Goal: Task Accomplishment & Management: Complete application form

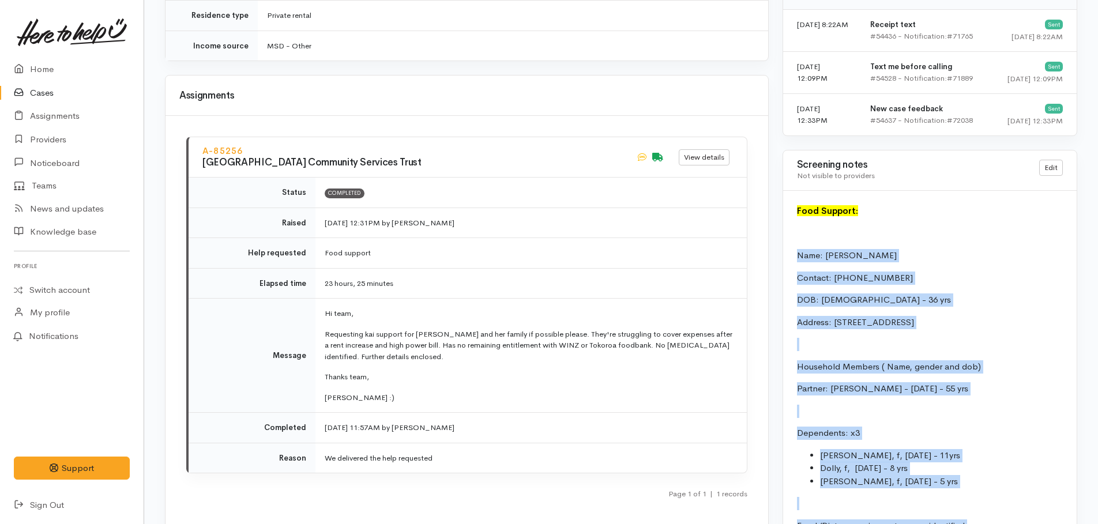
scroll to position [1442, 0]
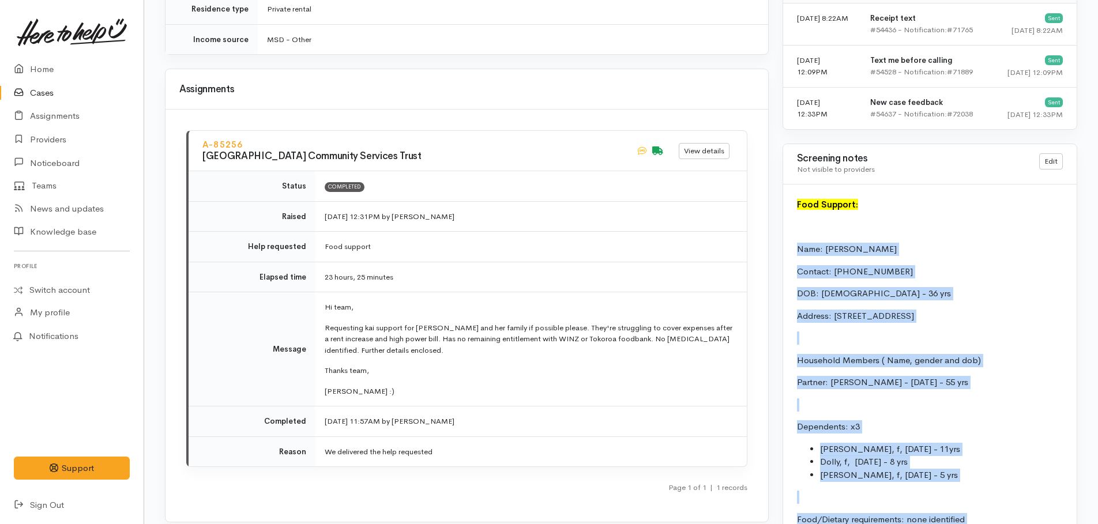
click at [933, 247] on p "Name: [PERSON_NAME]" at bounding box center [930, 249] width 266 height 13
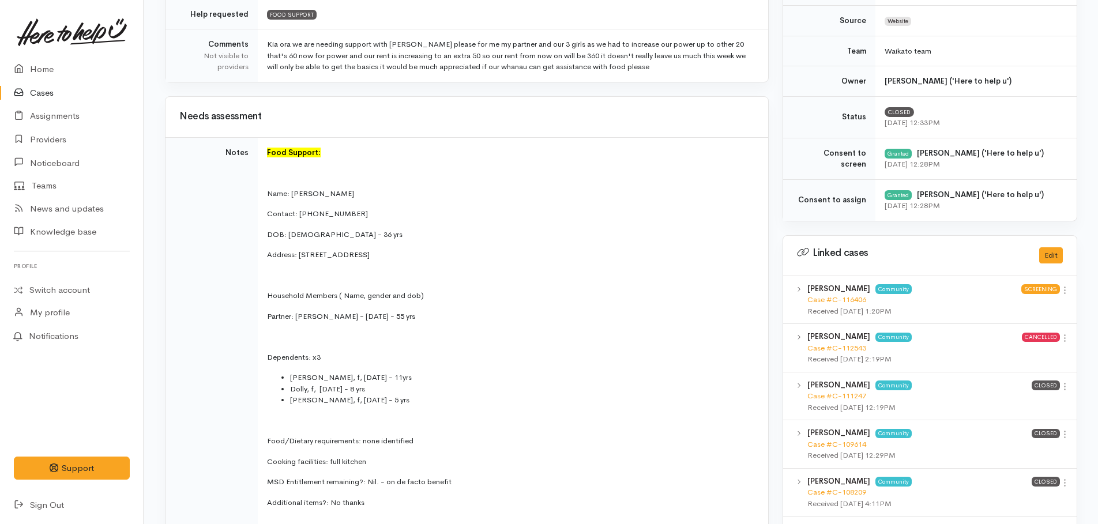
scroll to position [0, 0]
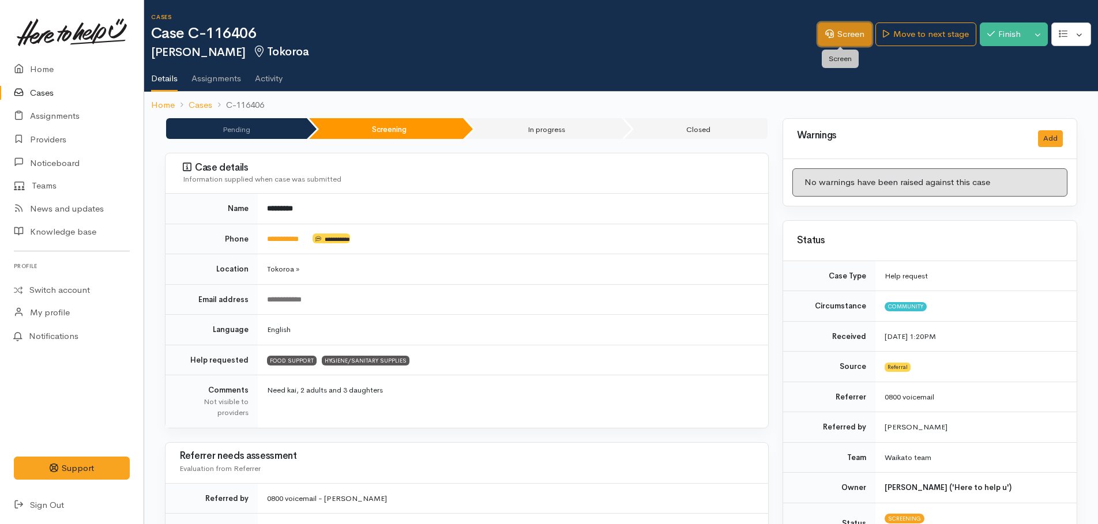
drag, startPoint x: 830, startPoint y: 38, endPoint x: 837, endPoint y: 52, distance: 15.5
click at [832, 40] on link "Screen" at bounding box center [845, 34] width 54 height 24
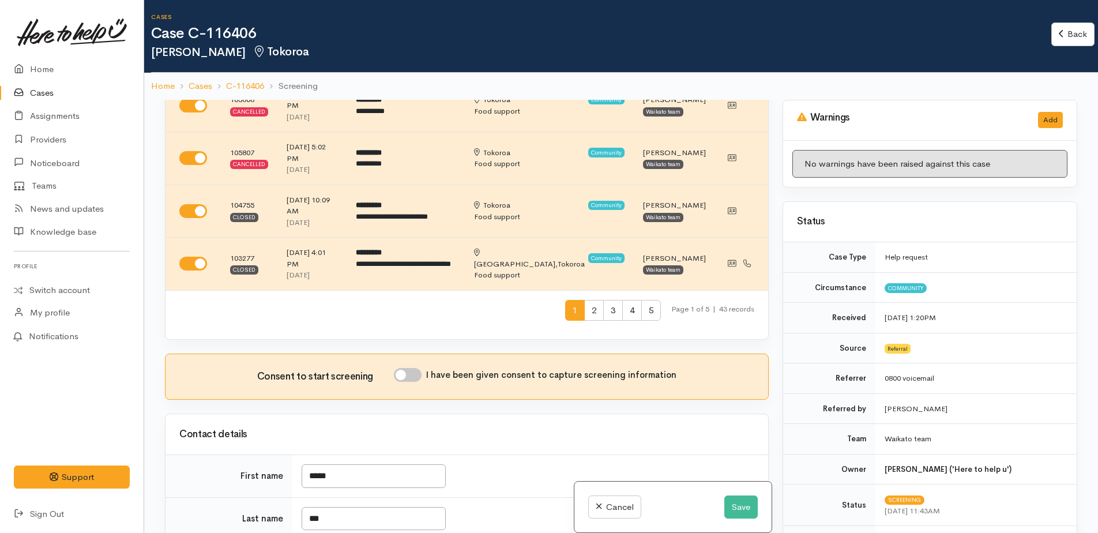
scroll to position [577, 0]
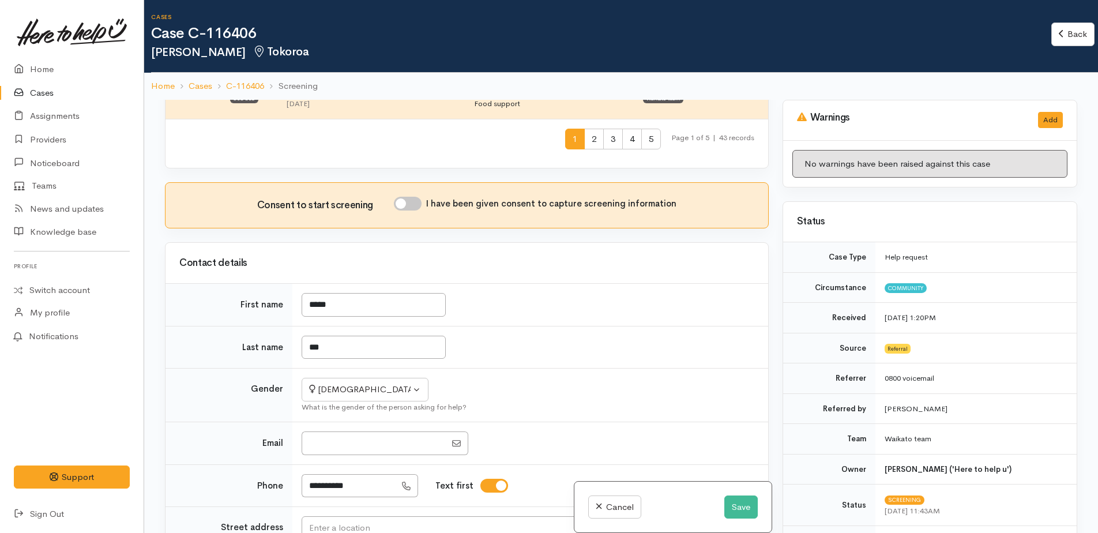
click at [400, 197] on input "I have been given consent to capture screening information" at bounding box center [408, 204] width 28 height 14
checkbox input "true"
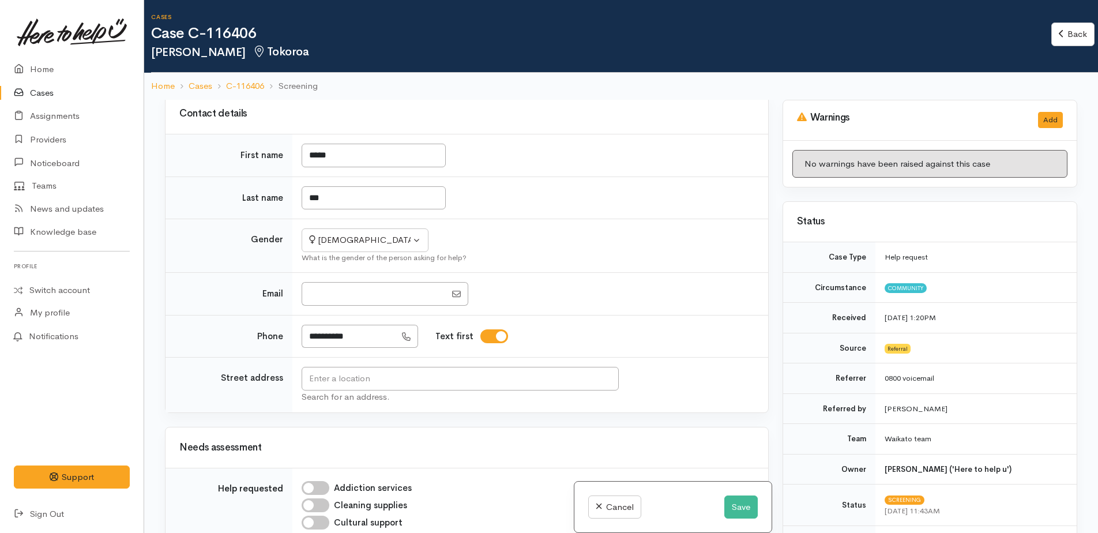
scroll to position [750, 0]
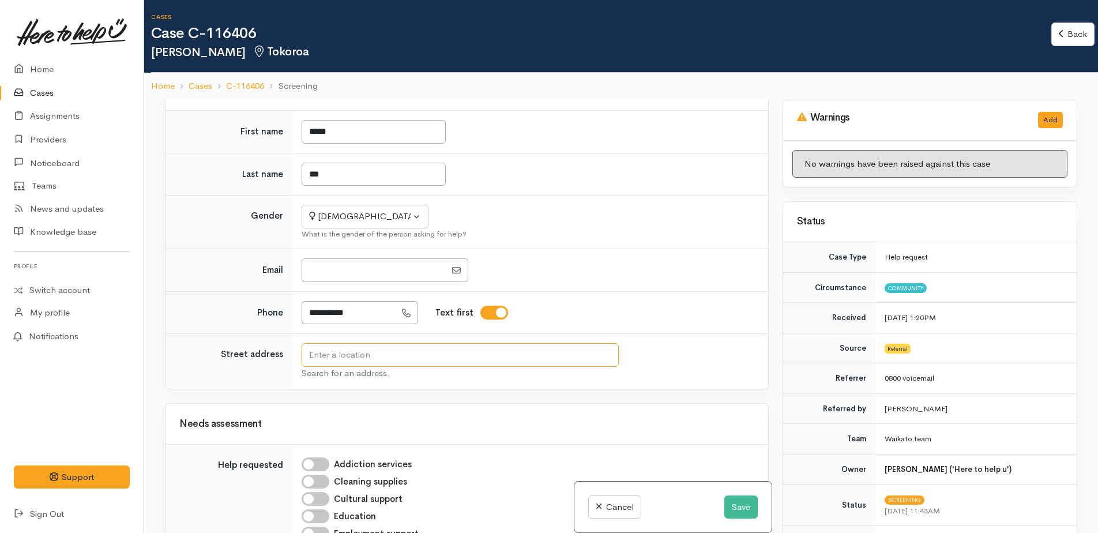
click at [363, 343] on input "text" at bounding box center [460, 355] width 317 height 24
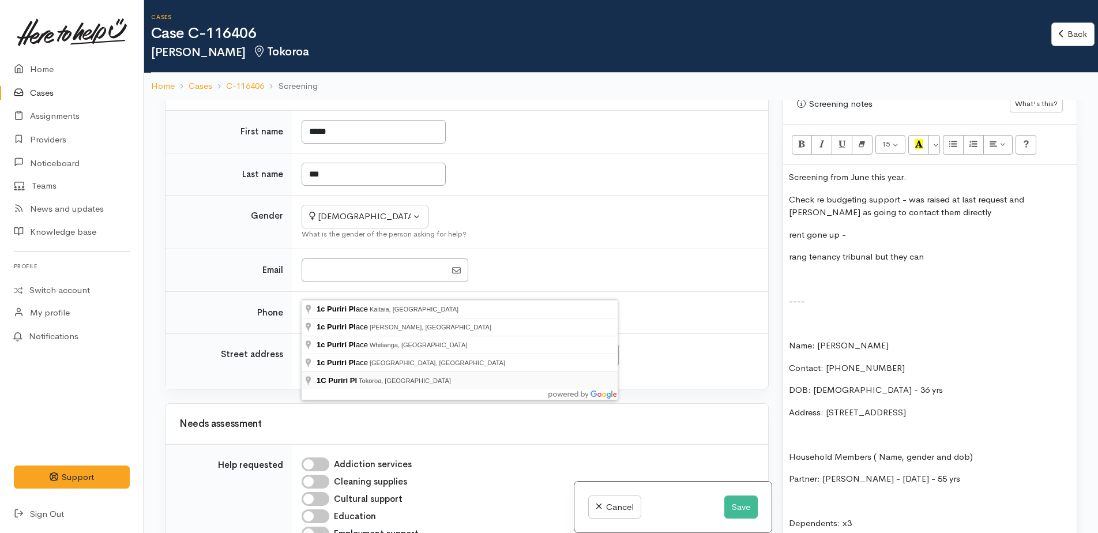
type input "1C Puriri Pl, Tokoroa, New Zealand"
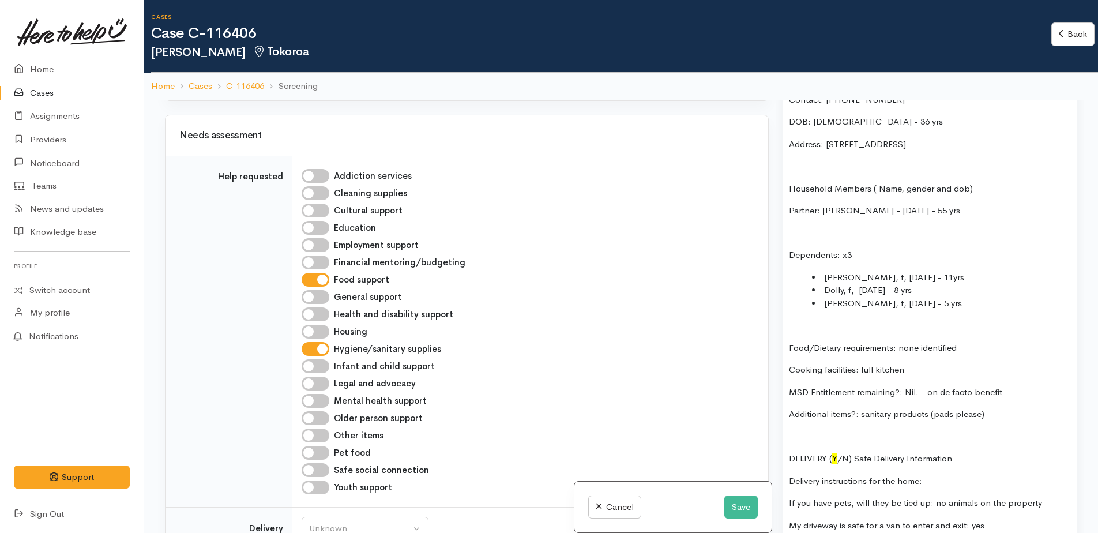
scroll to position [1038, 0]
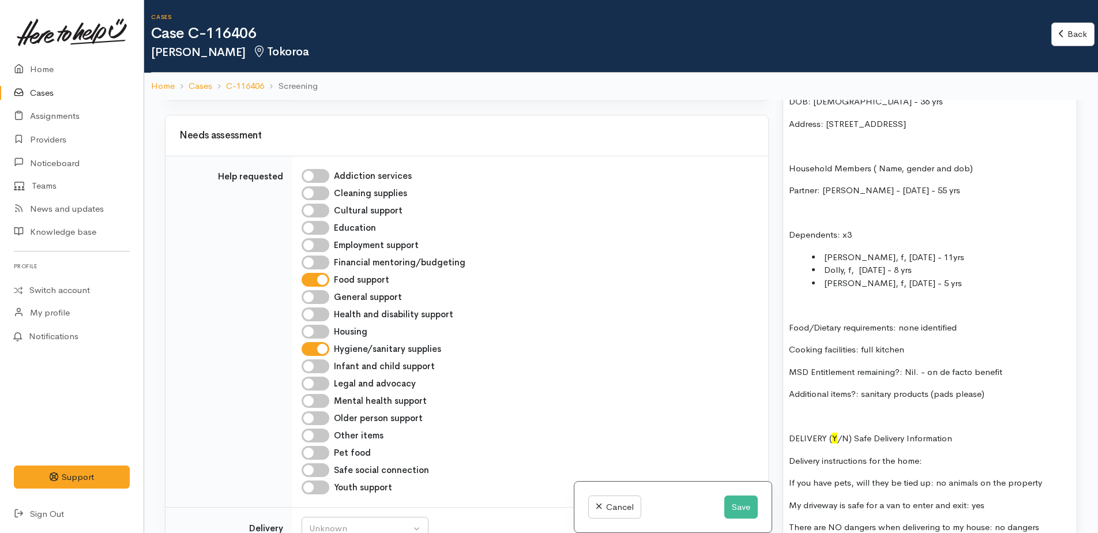
click at [1017, 366] on p "MSD Entitlement remaining?: Nil. - on de facto benefit" at bounding box center [930, 372] width 282 height 13
click at [788, 406] on div "Screening from June this year. Check re budgeting support - was raised at last …" at bounding box center [930, 316] width 294 height 878
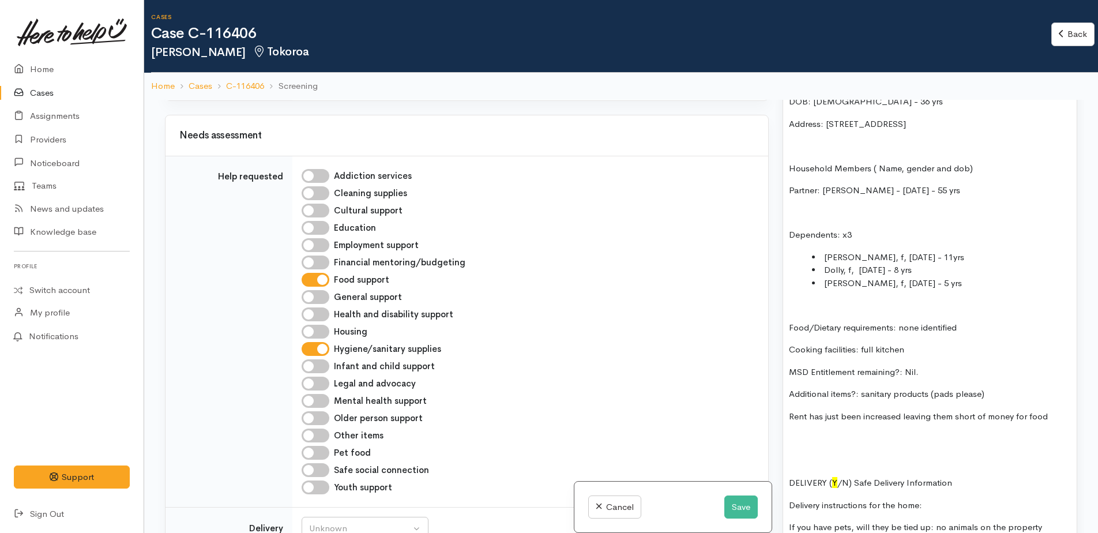
click at [1047, 410] on p "Rent has just been increased leaving them short of money for food" at bounding box center [930, 416] width 282 height 13
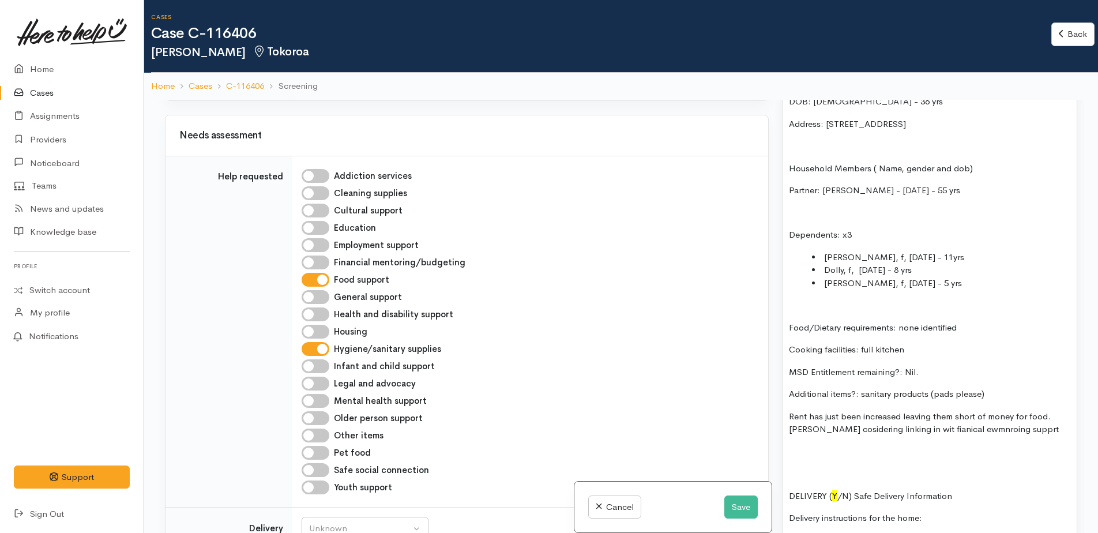
click at [903, 419] on p "Rent has just been increased leaving them short of money for food. Kelly coside…" at bounding box center [930, 423] width 282 height 26
drag, startPoint x: 970, startPoint y: 421, endPoint x: 922, endPoint y: 434, distance: 49.7
click at [909, 458] on p at bounding box center [930, 464] width 282 height 13
click at [995, 416] on p "Rent has just been increased leaving them short of money for food. Kelly consid…" at bounding box center [930, 429] width 282 height 39
drag, startPoint x: 1005, startPoint y: 419, endPoint x: 912, endPoint y: 435, distance: 94.1
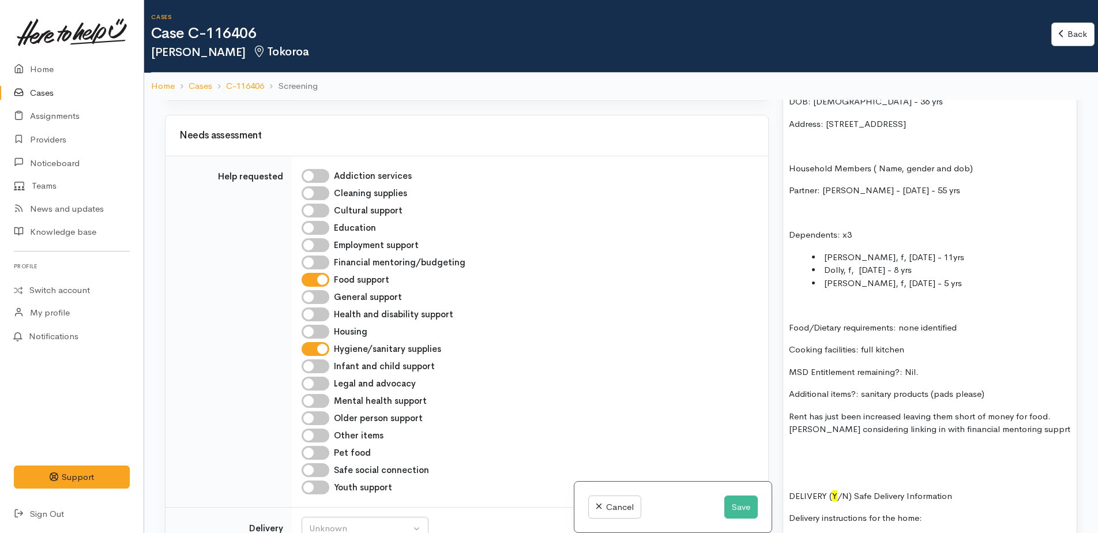
click at [901, 445] on p at bounding box center [930, 451] width 282 height 13
click at [1022, 419] on p "Rent has just been increased leaving them short of money for food. Kelly consid…" at bounding box center [930, 423] width 282 height 26
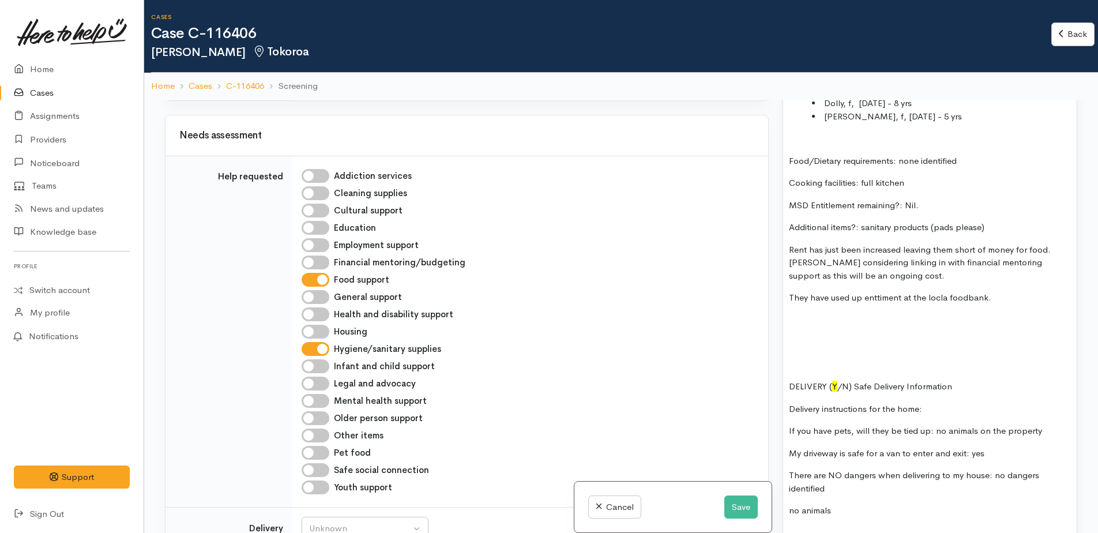
scroll to position [1211, 0]
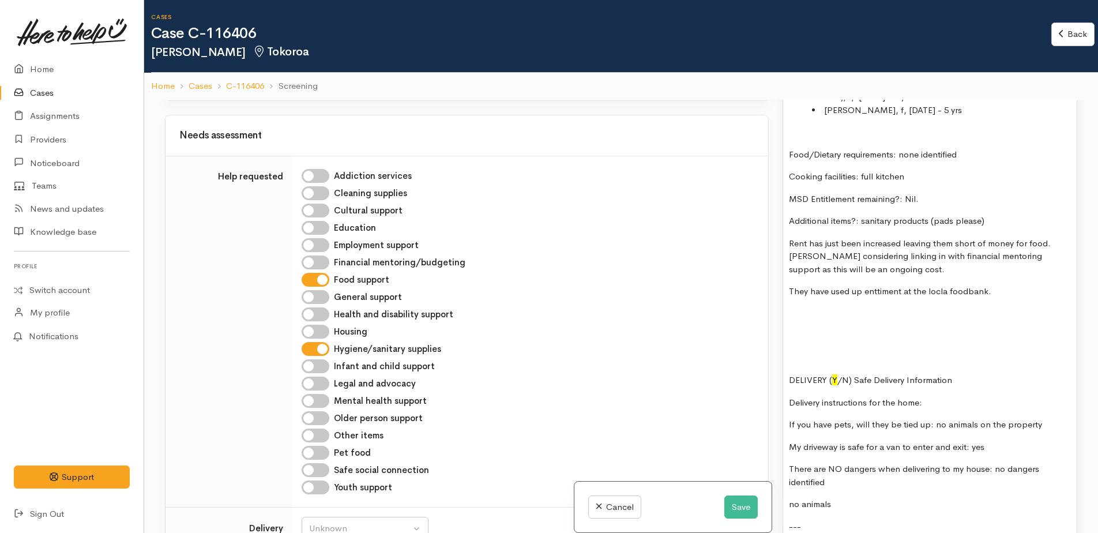
drag, startPoint x: 937, startPoint y: 285, endPoint x: 923, endPoint y: 295, distance: 16.6
click at [899, 317] on div "Screening from June this year. Check re budgeting support - was raised at last …" at bounding box center [930, 199] width 282 height 981
click at [901, 285] on p "They have used up entailment at the local foodbank." at bounding box center [930, 291] width 282 height 13
click at [740, 510] on button "Save" at bounding box center [740, 507] width 33 height 24
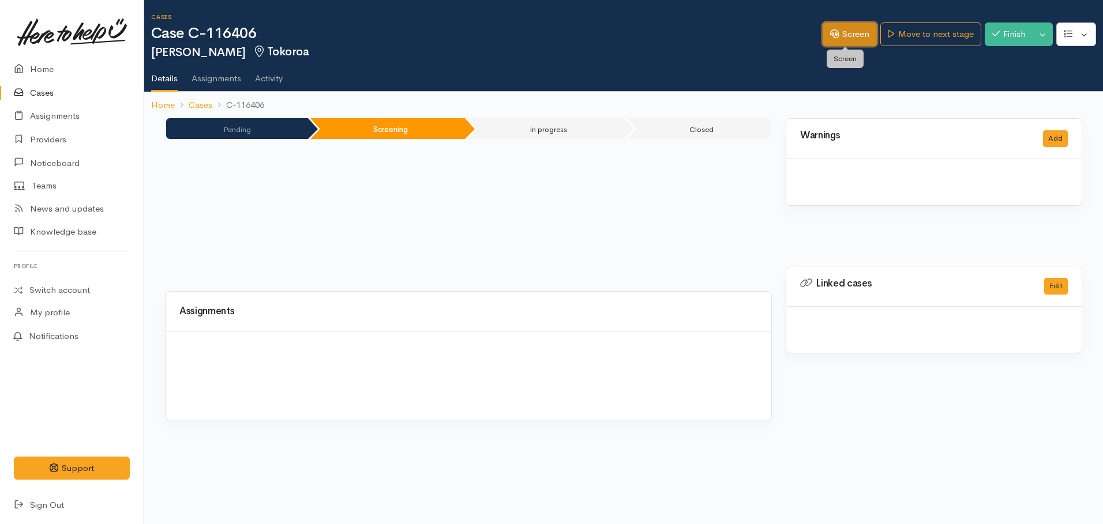
click at [846, 32] on link "Screen" at bounding box center [849, 34] width 54 height 24
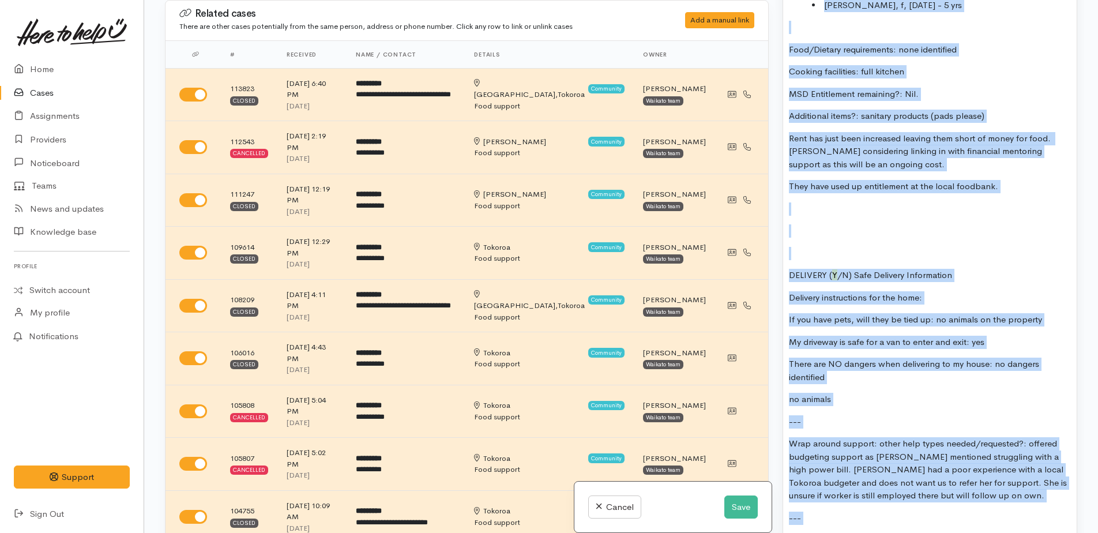
scroll to position [1247, 0]
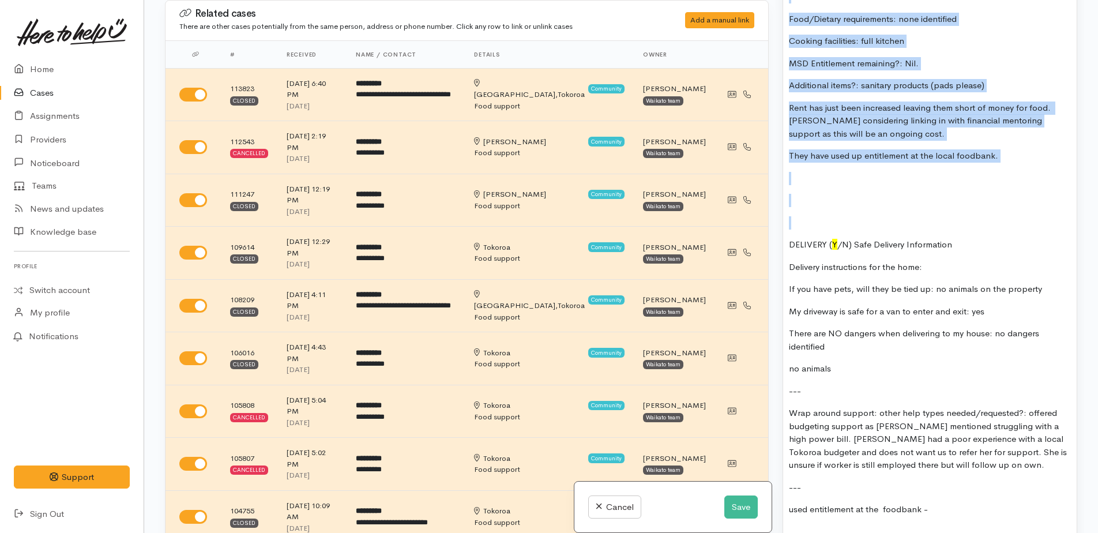
drag, startPoint x: 786, startPoint y: 166, endPoint x: 973, endPoint y: 195, distance: 189.8
click at [1027, 212] on div "Screening from June this year. Check re budgeting support - was raised at last …" at bounding box center [930, 64] width 294 height 992
copy div "Name: Kelly Tai Contact: 0221273205 DOB: 23.07.1988 - 36 yrs Address: 1C Puriri…"
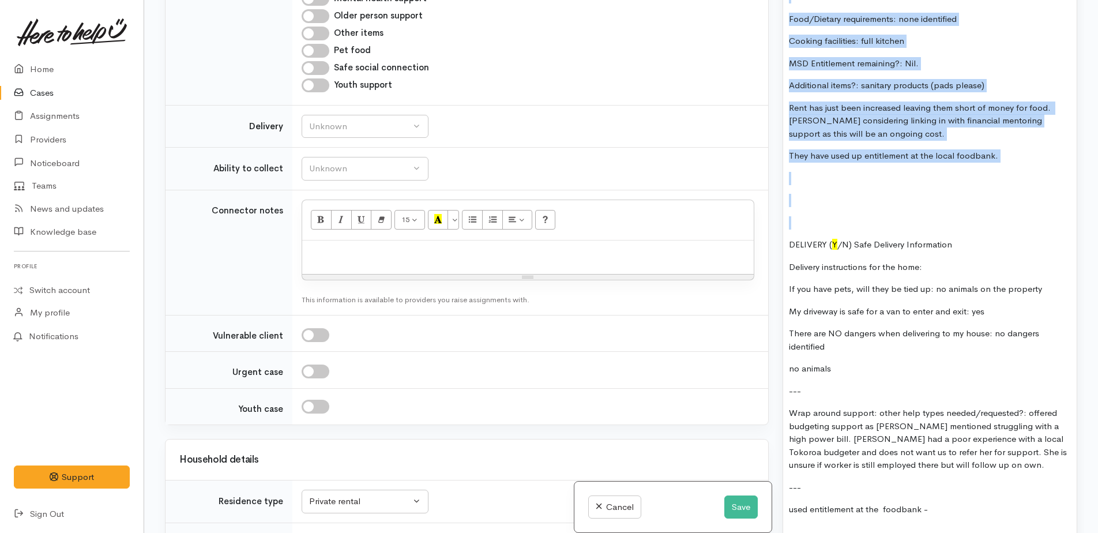
scroll to position [1442, 0]
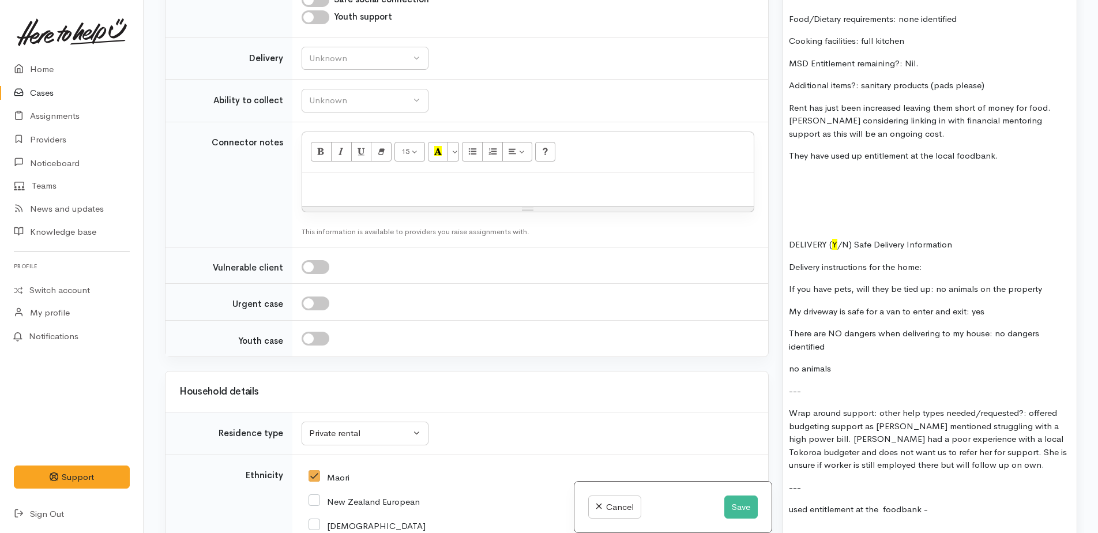
paste div
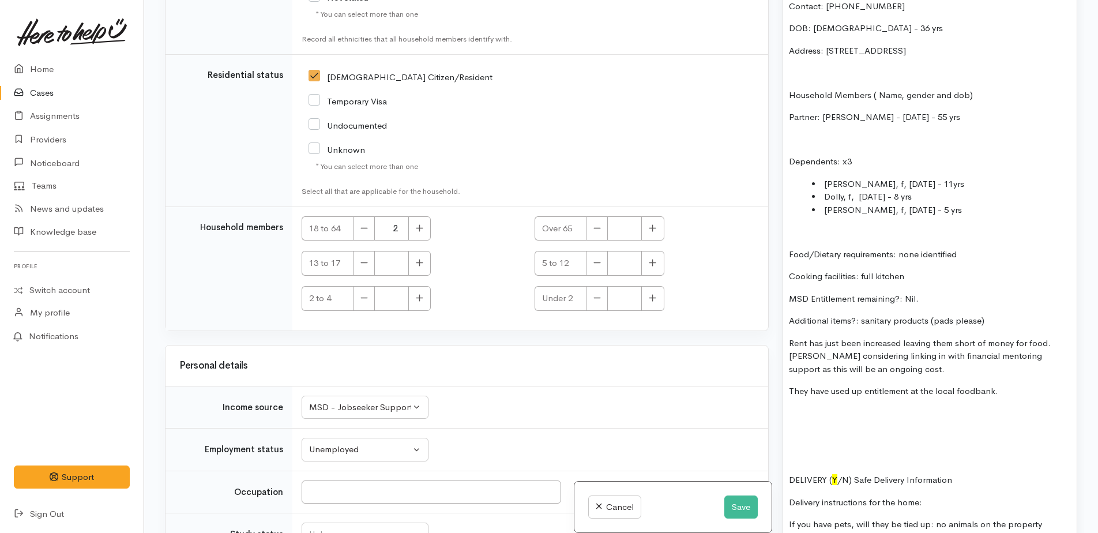
scroll to position [1016, 0]
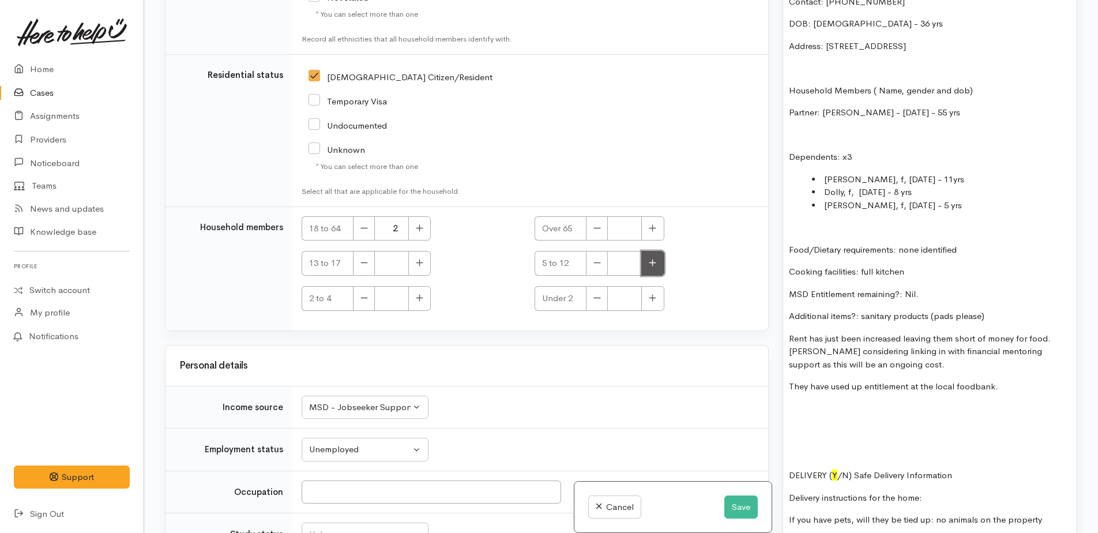
click at [653, 251] on button "button" at bounding box center [652, 263] width 22 height 25
type input "3"
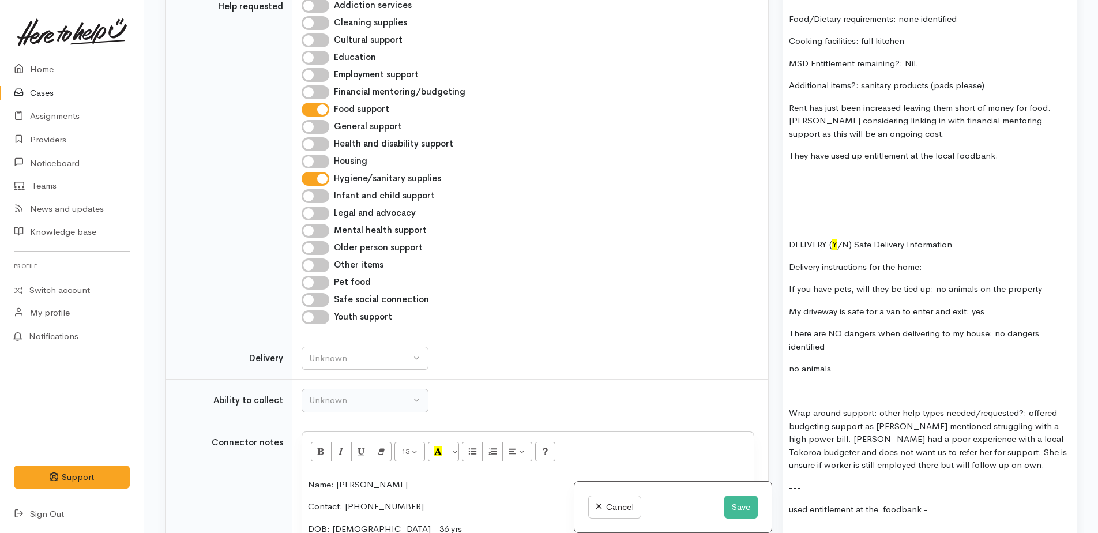
scroll to position [1240, 0]
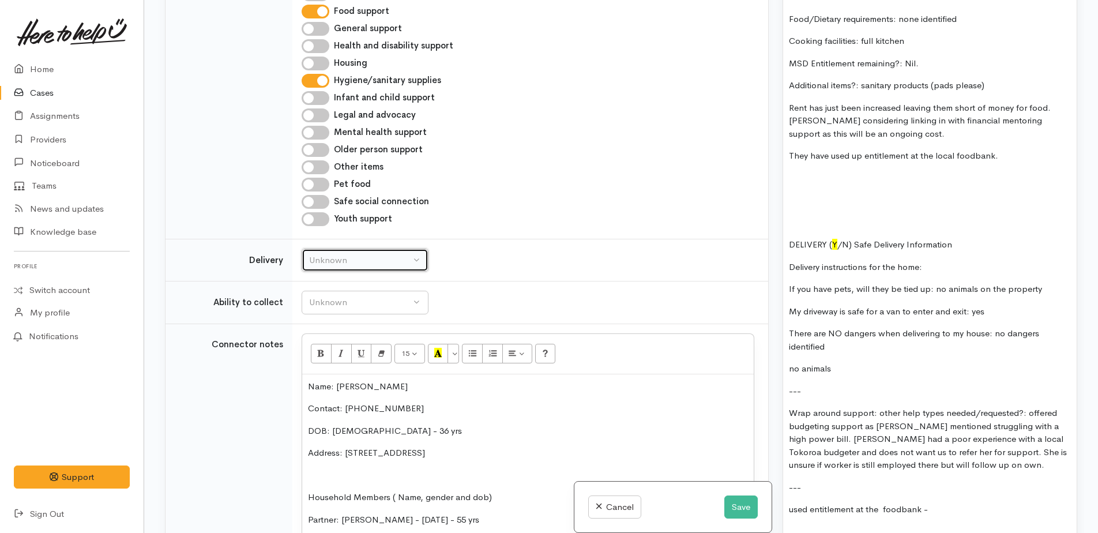
drag, startPoint x: 358, startPoint y: 194, endPoint x: 363, endPoint y: 219, distance: 25.2
click at [359, 254] on div "Unknown" at bounding box center [359, 260] width 101 height 13
drag, startPoint x: 337, startPoint y: 281, endPoint x: 334, endPoint y: 274, distance: 7.3
click at [336, 344] on span "Delivery preferred" at bounding box center [350, 350] width 69 height 13
select select "2"
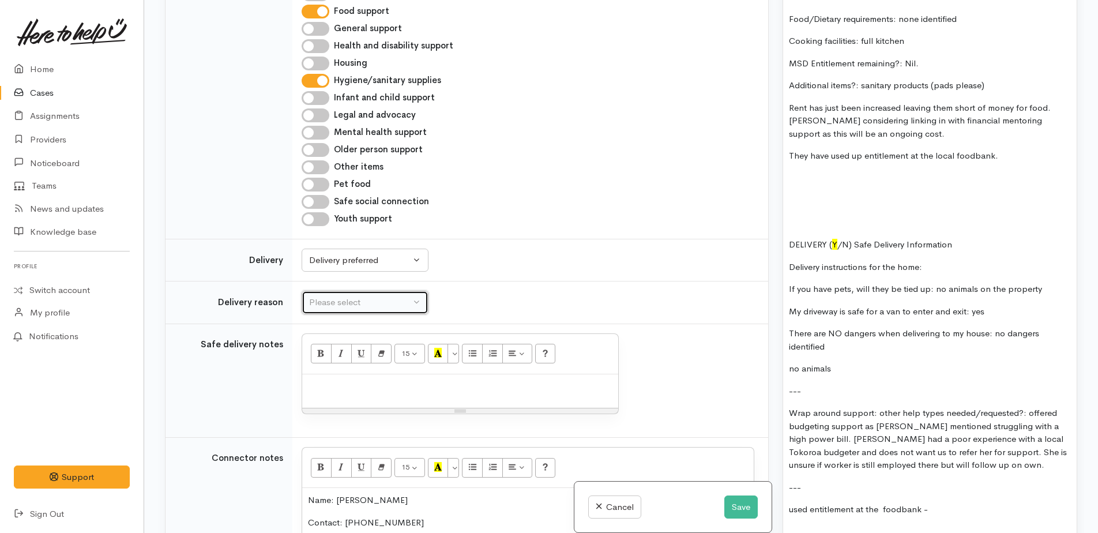
click at [326, 296] on div "Please select" at bounding box center [359, 302] width 101 height 13
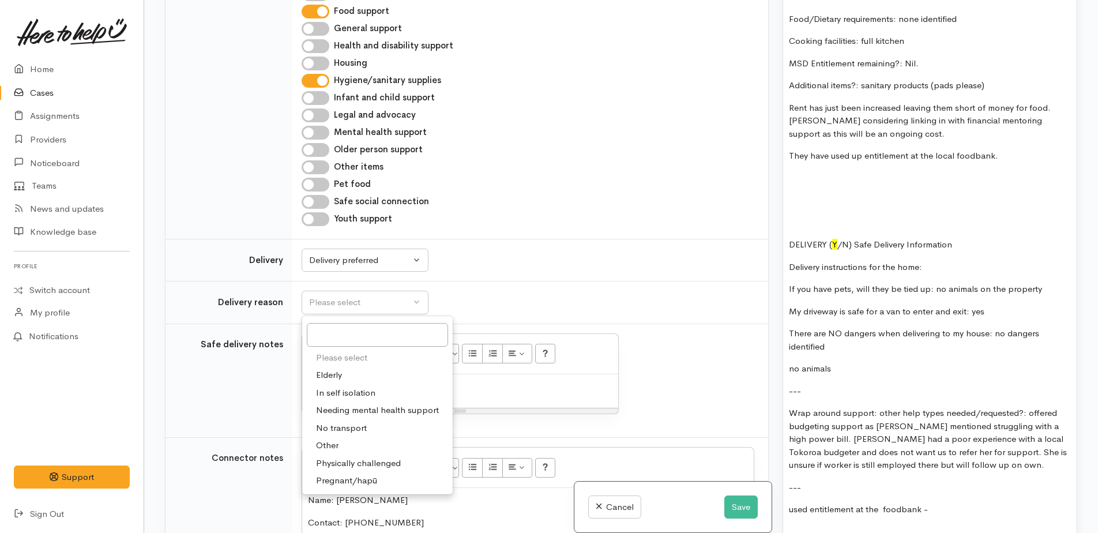
click at [330, 439] on span "Other" at bounding box center [327, 445] width 22 height 13
select select "7"
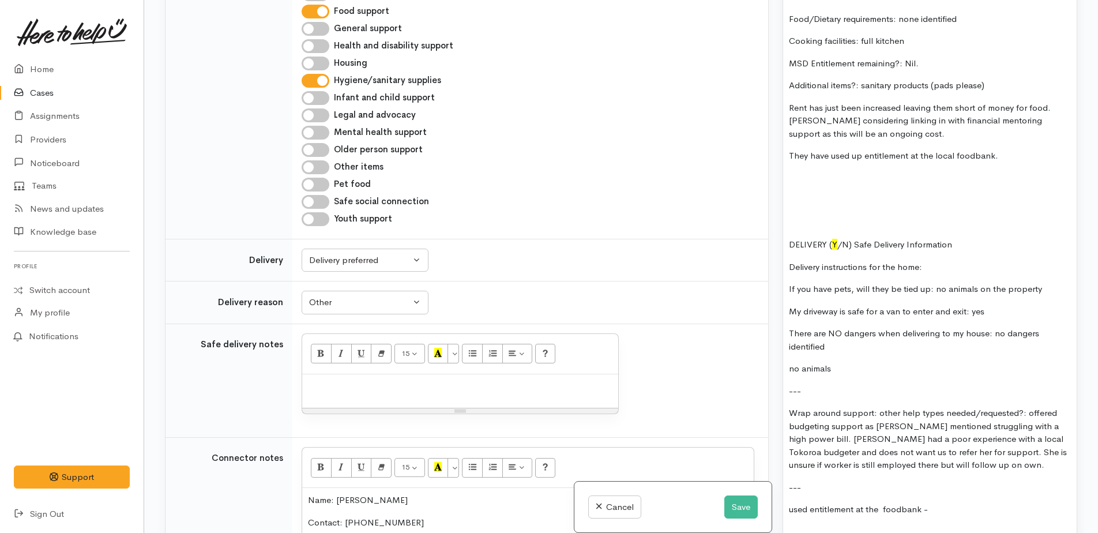
click at [340, 380] on p at bounding box center [460, 386] width 304 height 13
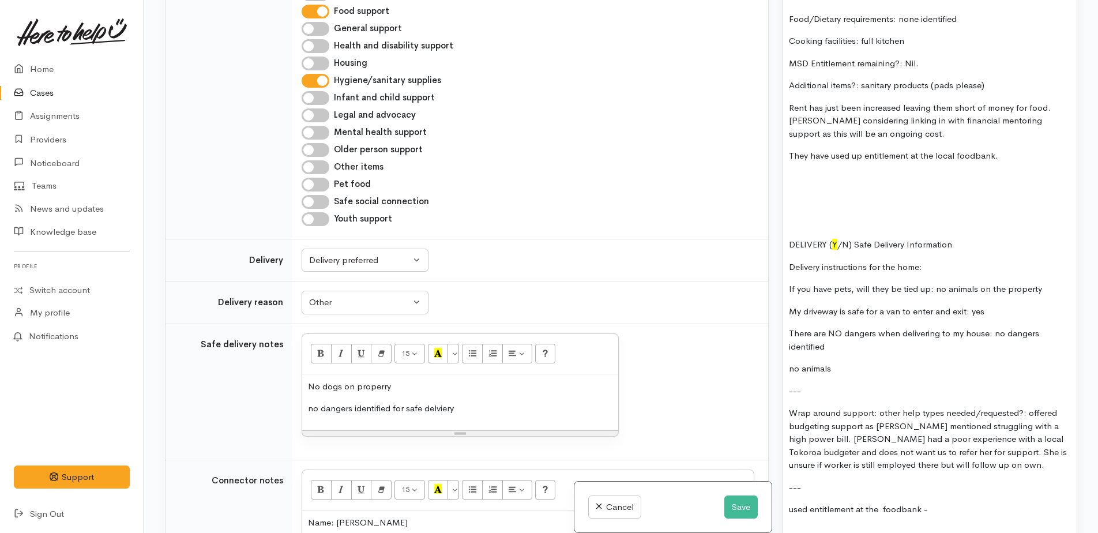
click at [392, 380] on p "No dogs on properry" at bounding box center [460, 386] width 304 height 13
click at [313, 402] on p "no dangers identified for safe delviery" at bounding box center [460, 408] width 304 height 13
drag, startPoint x: 442, startPoint y: 340, endPoint x: 484, endPoint y: 349, distance: 43.0
click at [484, 374] on div "No dogs on property No dangers identified for safe delviery" at bounding box center [460, 402] width 316 height 56
click at [465, 402] on p "No dangers identified for safe delviery" at bounding box center [460, 408] width 304 height 13
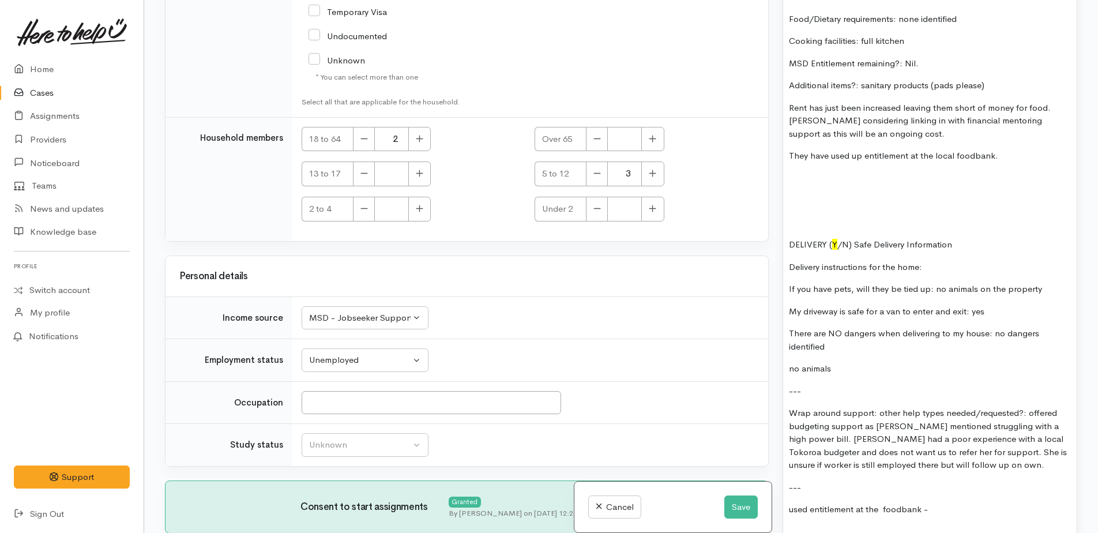
scroll to position [3048, 0]
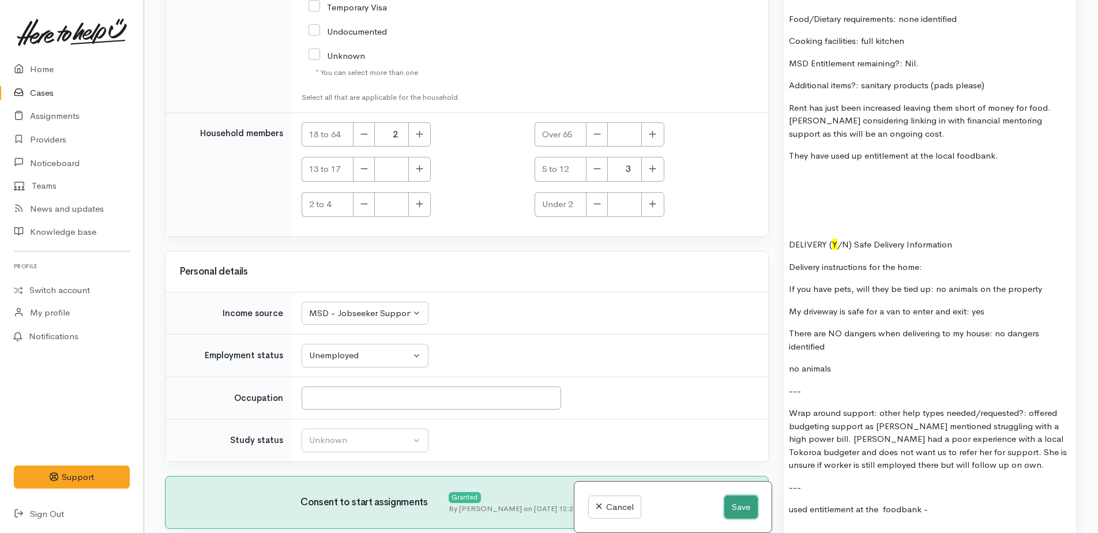
click at [736, 506] on button "Save" at bounding box center [740, 507] width 33 height 24
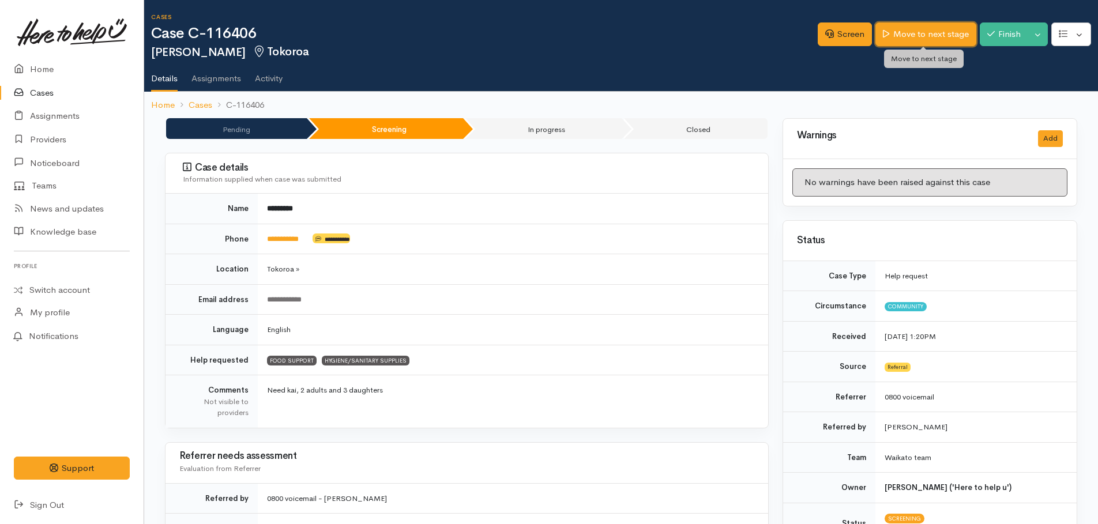
click at [923, 31] on link "Move to next stage" at bounding box center [925, 34] width 100 height 24
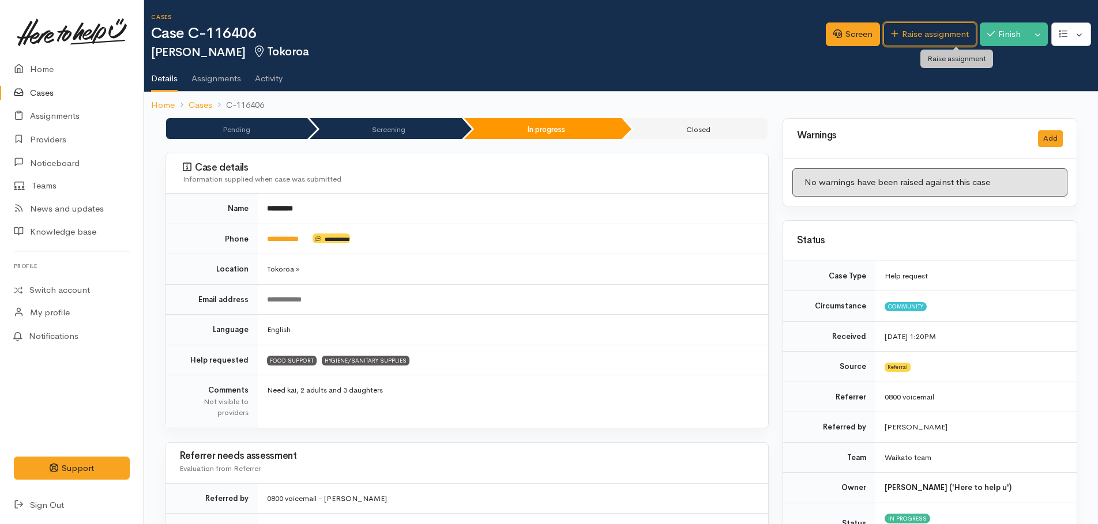
click at [921, 33] on link "Raise assignment" at bounding box center [929, 34] width 93 height 24
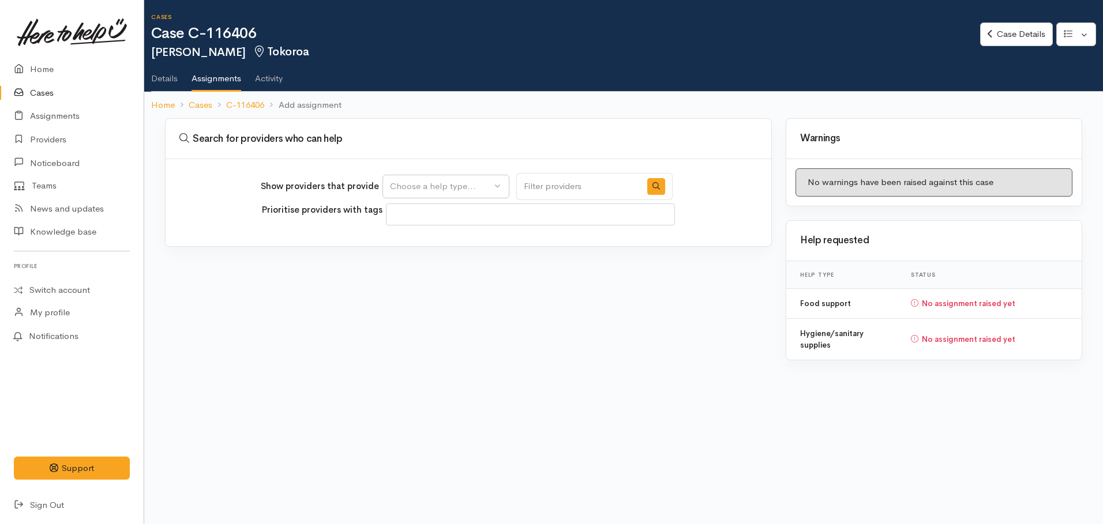
select select
click at [433, 184] on div "Choose a help type..." at bounding box center [440, 186] width 101 height 13
click at [409, 242] on span "Food support" at bounding box center [424, 241] width 54 height 13
select select "3"
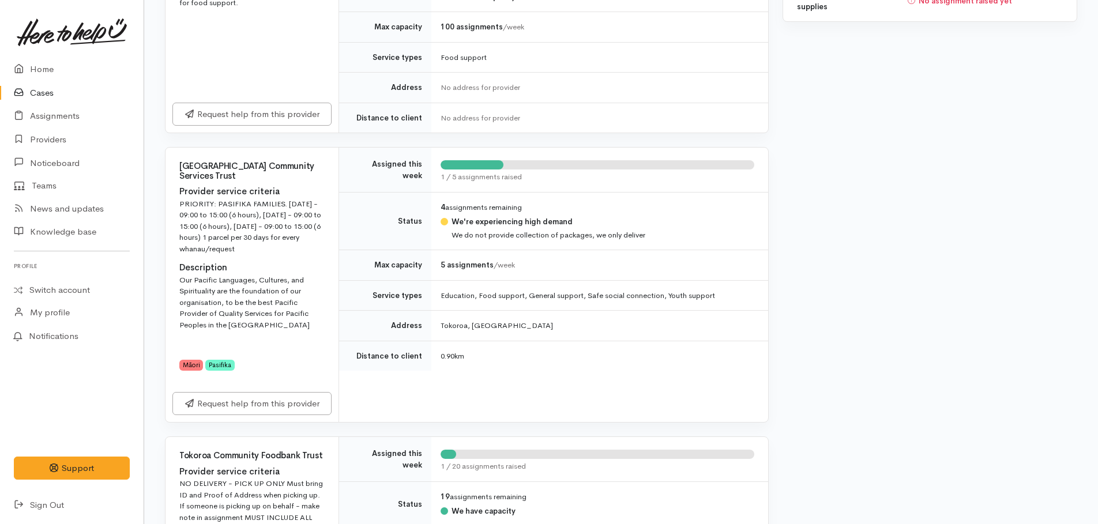
scroll to position [346, 0]
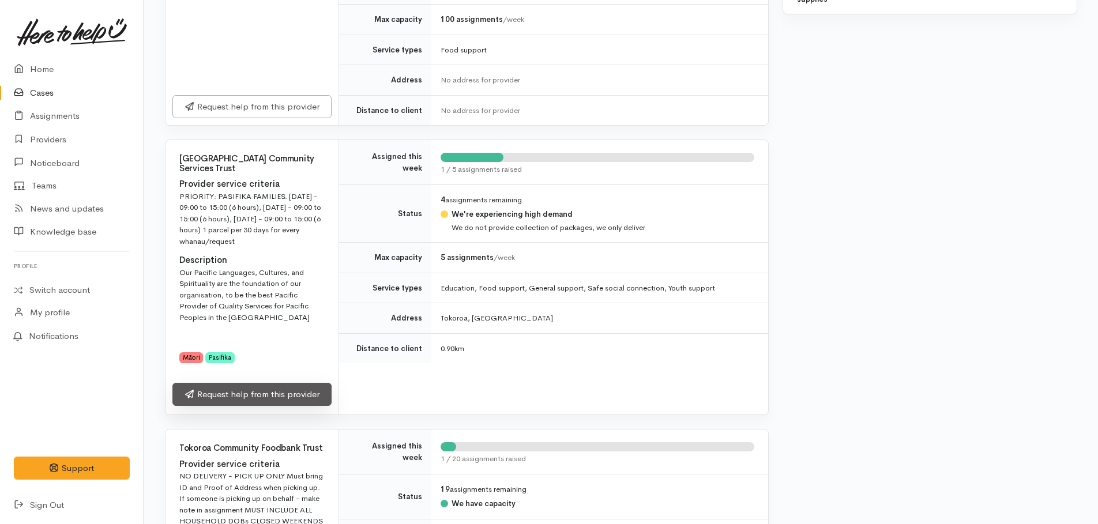
click at [262, 391] on link "Request help from this provider" at bounding box center [251, 395] width 159 height 24
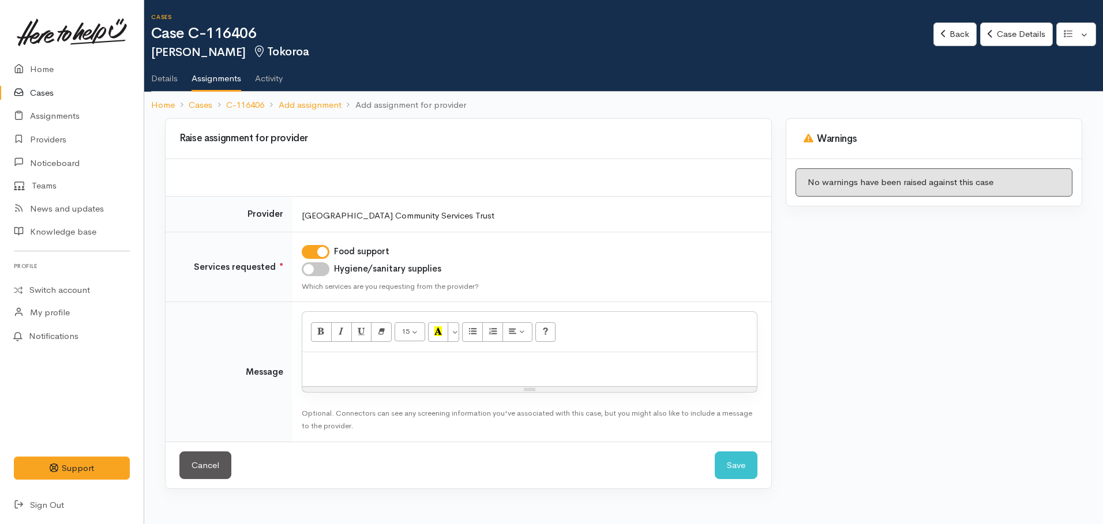
click at [309, 268] on input "Hygiene/sanitary supplies" at bounding box center [316, 269] width 28 height 14
checkbox input "true"
click at [326, 356] on div at bounding box center [529, 369] width 454 height 34
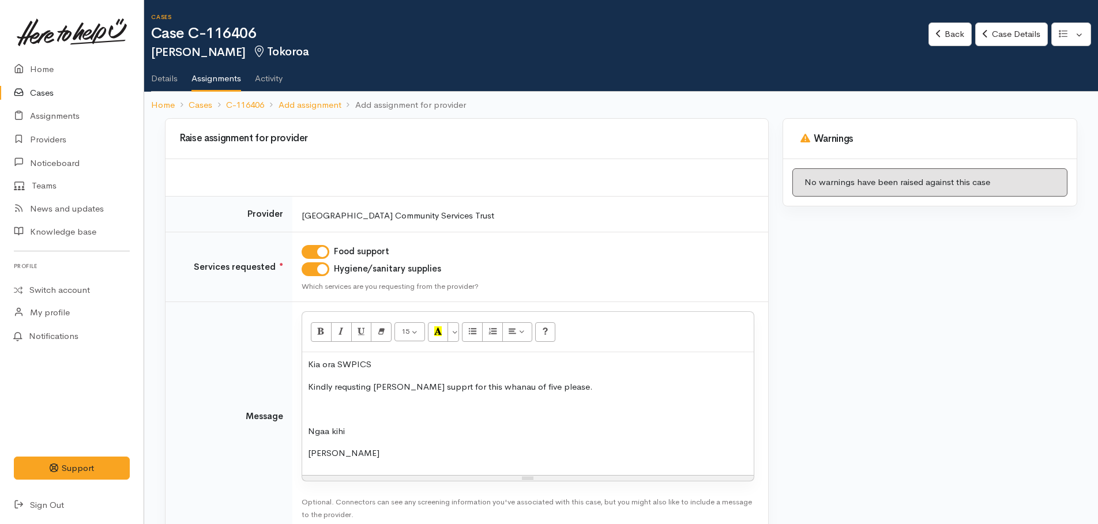
click at [315, 418] on div "Kia ora SWPICS Kindly requsting [PERSON_NAME] supprt for this whanau of five pl…" at bounding box center [528, 413] width 452 height 123
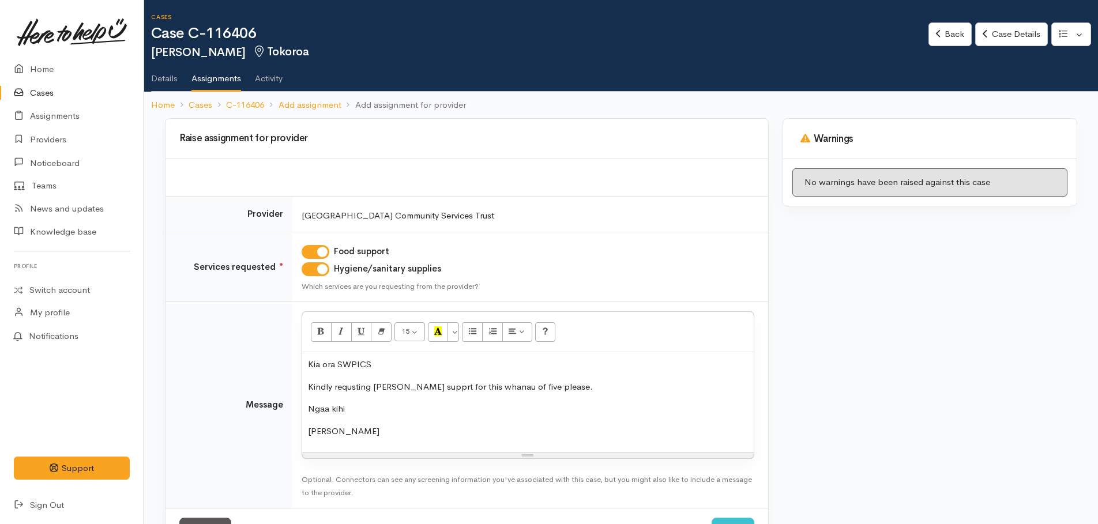
click at [404, 386] on p "Kindly requsting [PERSON_NAME] supprt for this whanau of five please." at bounding box center [528, 387] width 440 height 13
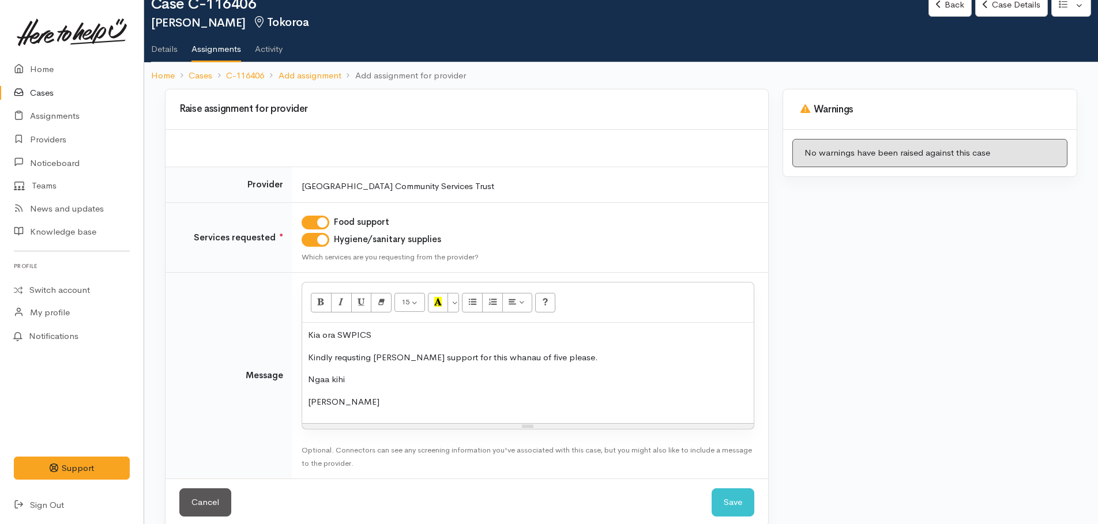
scroll to position [46, 0]
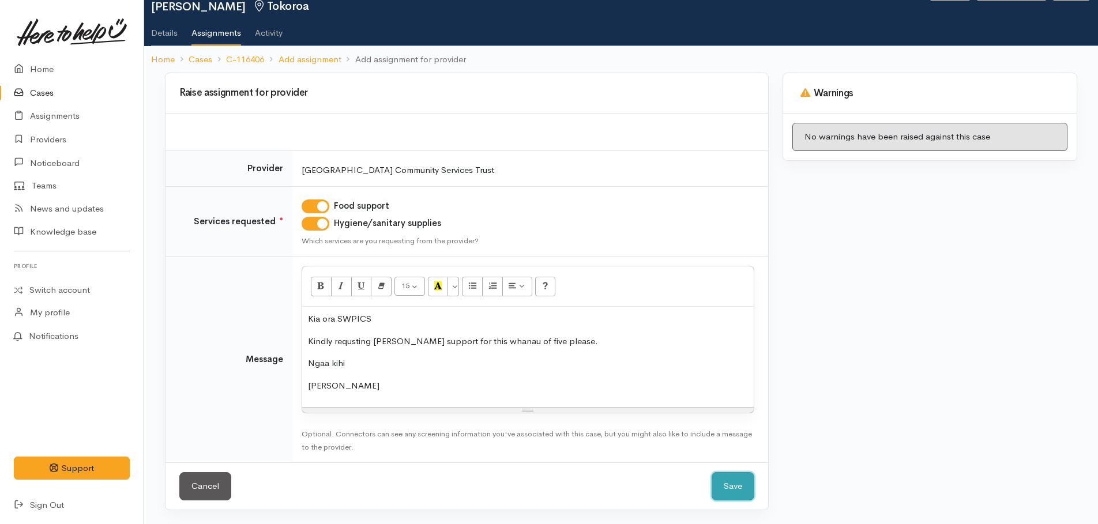
click at [737, 499] on button "Save" at bounding box center [733, 486] width 43 height 28
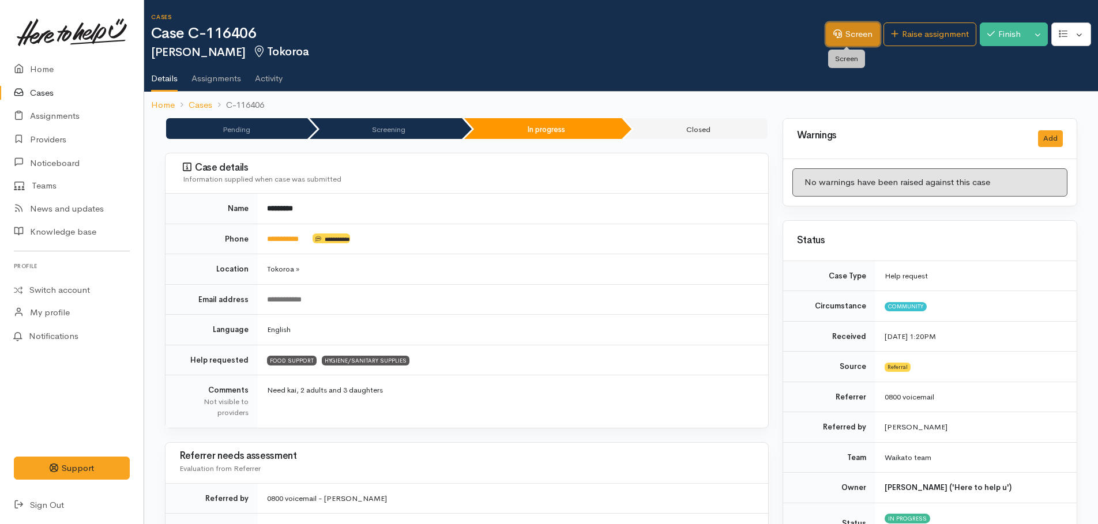
click at [846, 32] on link "Screen" at bounding box center [853, 34] width 54 height 24
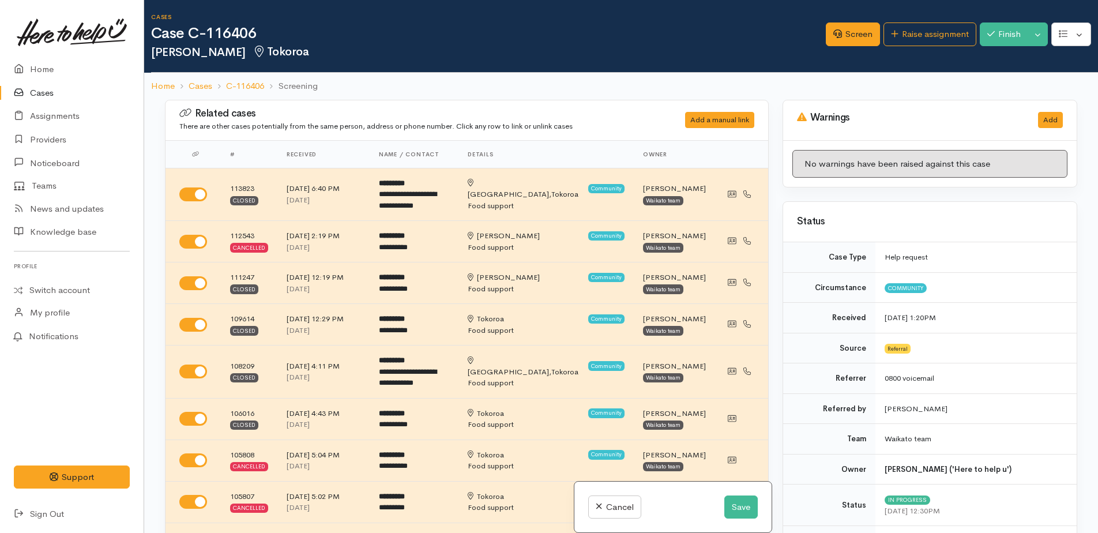
select select "7"
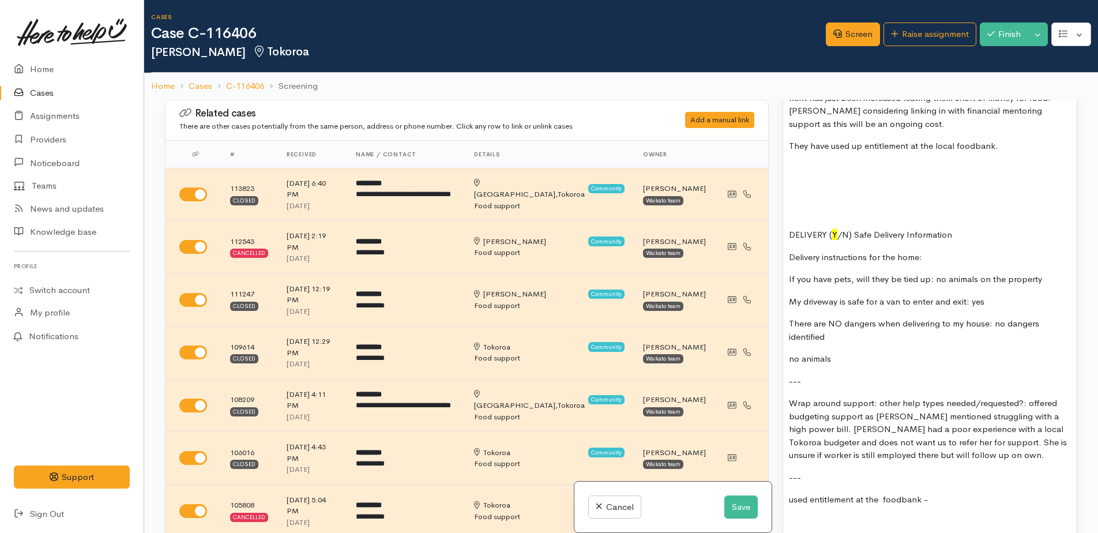
scroll to position [1384, 0]
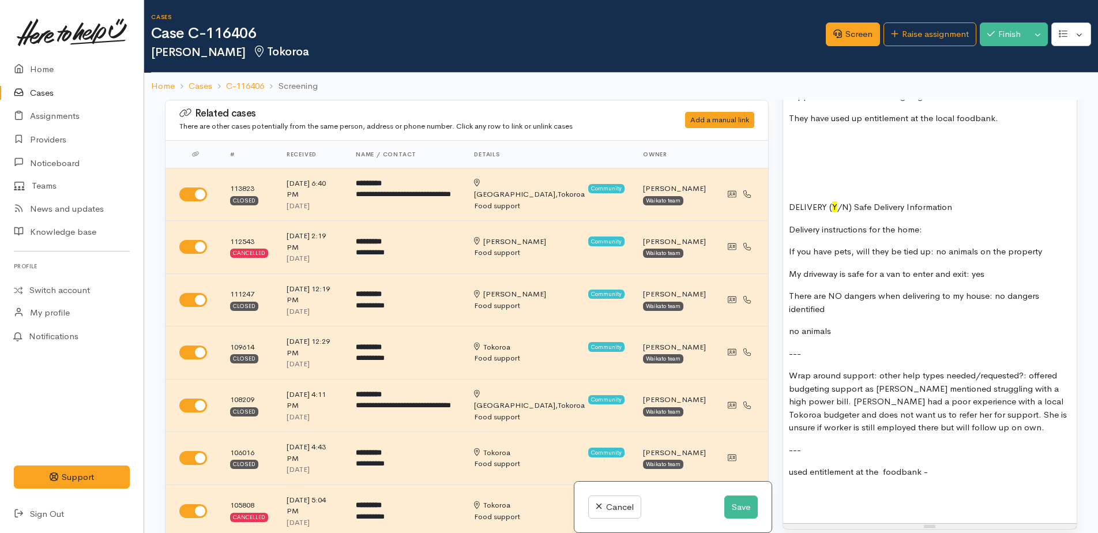
click at [797, 152] on div "Screening from June this year. Check re budgeting support - was raised at last …" at bounding box center [930, 26] width 282 height 981
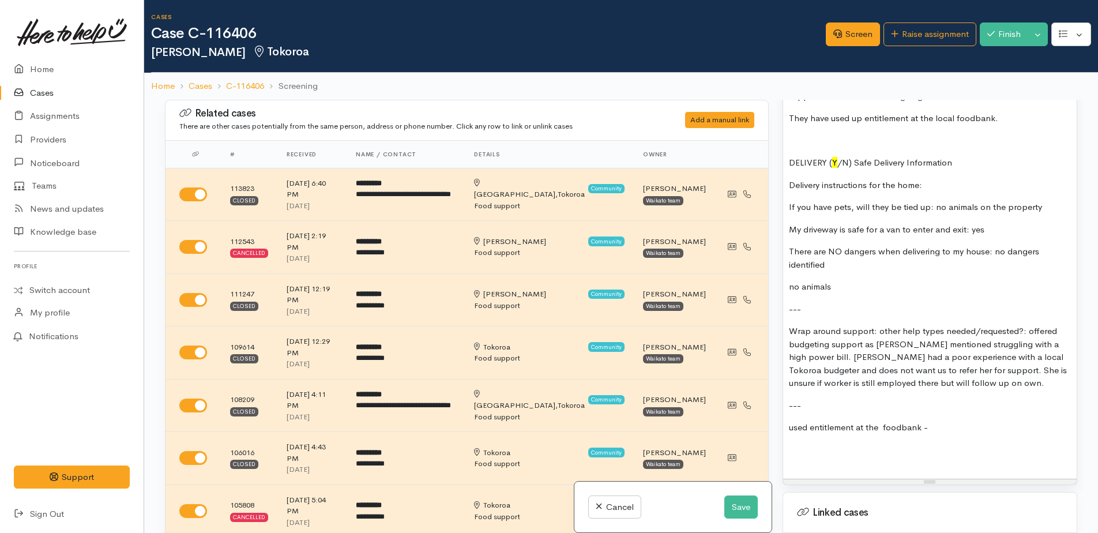
drag, startPoint x: 791, startPoint y: 182, endPoint x: 849, endPoint y: 288, distance: 120.8
click at [849, 288] on div "Screening from June this year. Check re budgeting support - was raised at last …" at bounding box center [930, 4] width 282 height 937
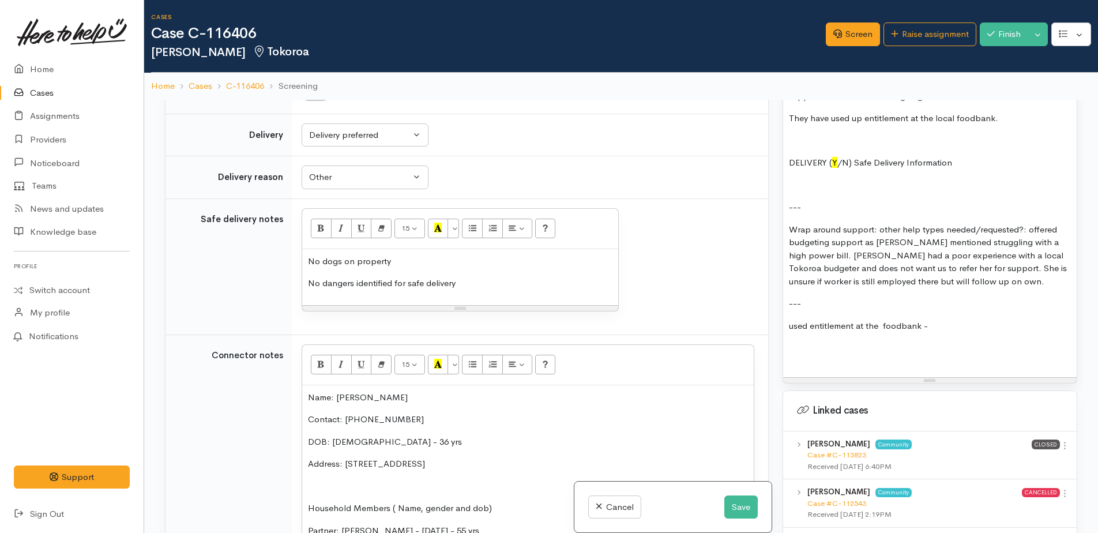
scroll to position [1326, 0]
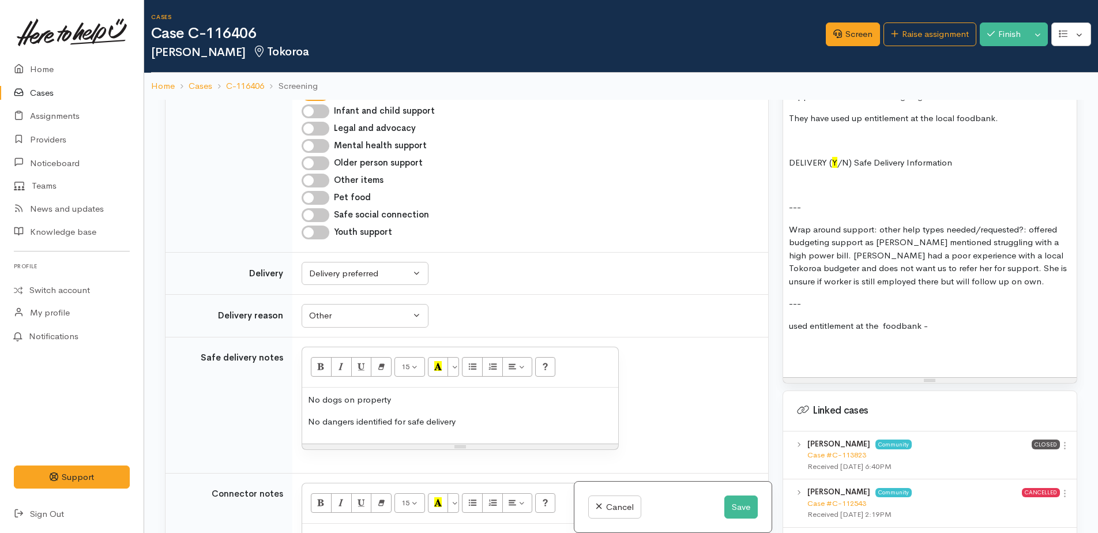
drag, startPoint x: 314, startPoint y: 333, endPoint x: 436, endPoint y: 361, distance: 124.9
click at [462, 388] on div "No dogs on property No dangers identified for safe delivery" at bounding box center [460, 416] width 316 height 56
copy div "No dogs on property No dangers identified for safe delivery"
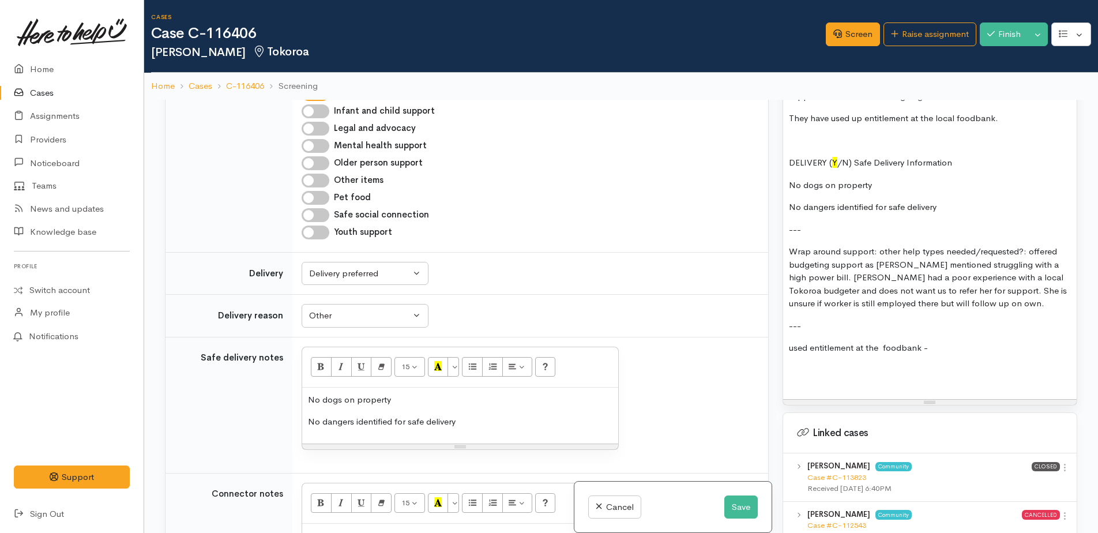
scroll to position [1442, 0]
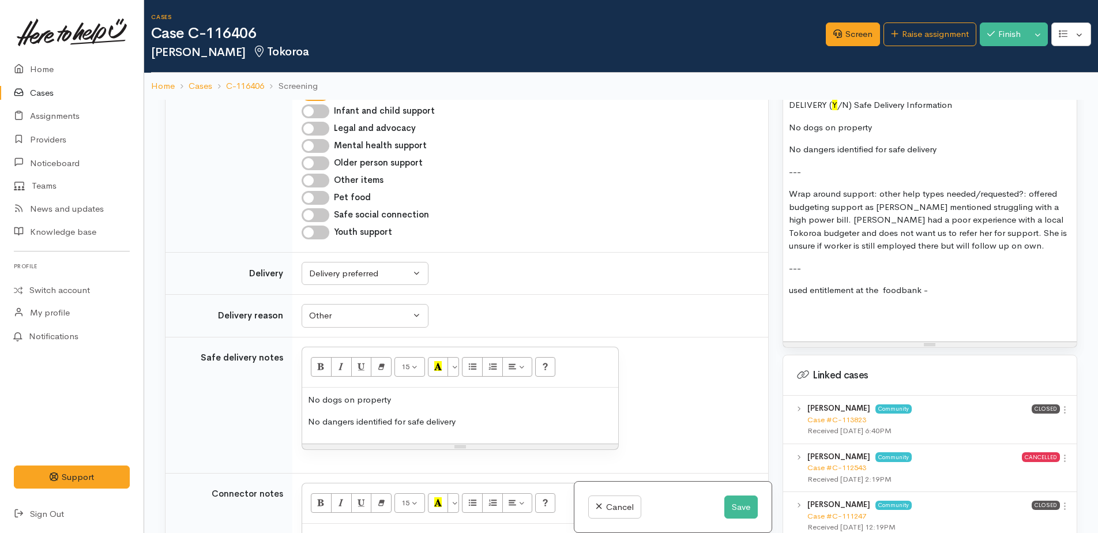
click at [1028, 194] on p "Wrap around support: other help types needed/requested?: offered budgeting supp…" at bounding box center [930, 219] width 282 height 65
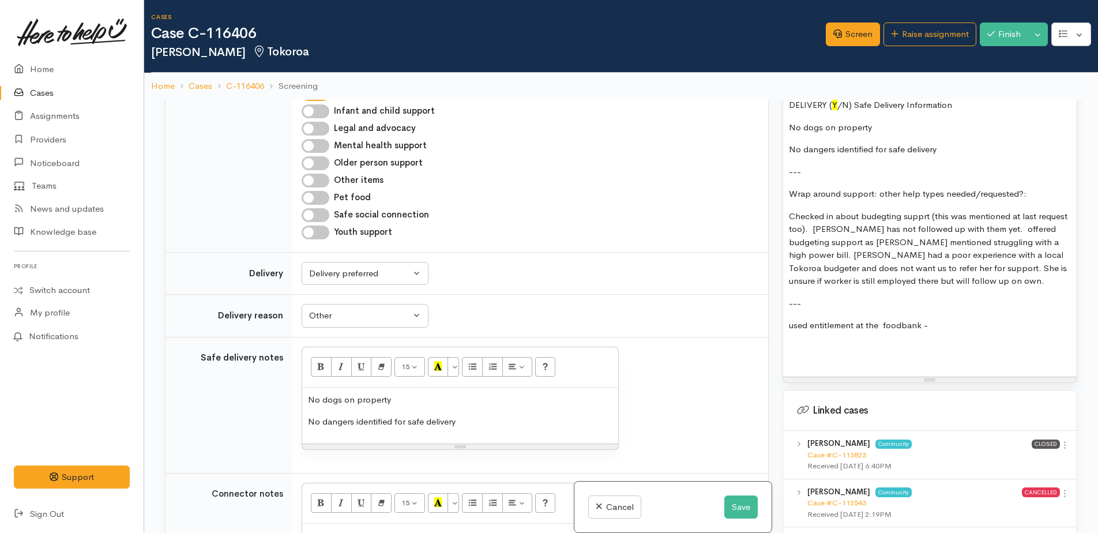
click at [1029, 245] on p "Checked in about budegting supprt (this was mentioned at last request too). kel…" at bounding box center [930, 249] width 282 height 78
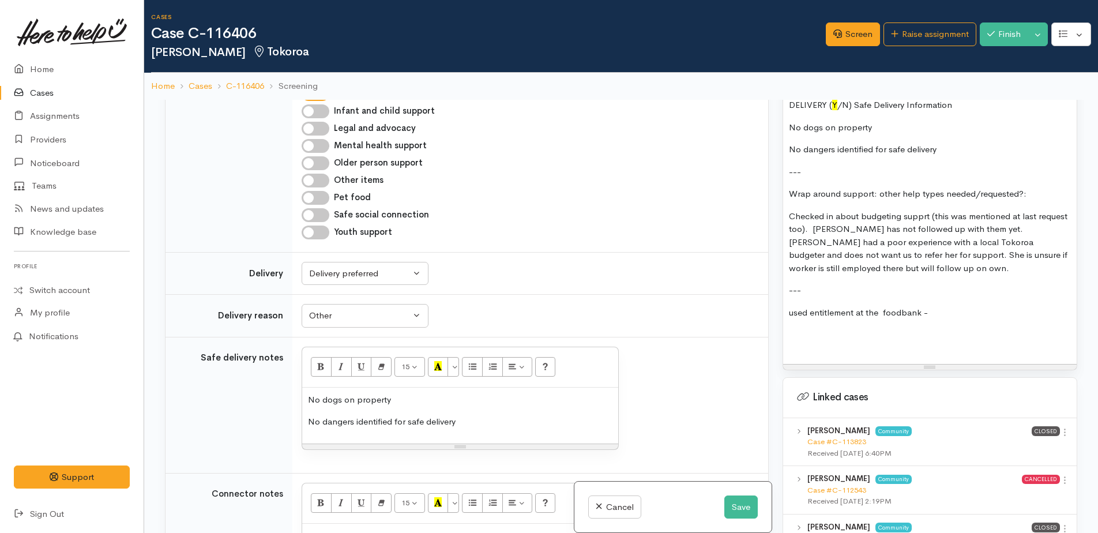
click at [952, 246] on p "Checked in about budgeting supprt (this was mentioned at last request too). Kel…" at bounding box center [930, 242] width 282 height 65
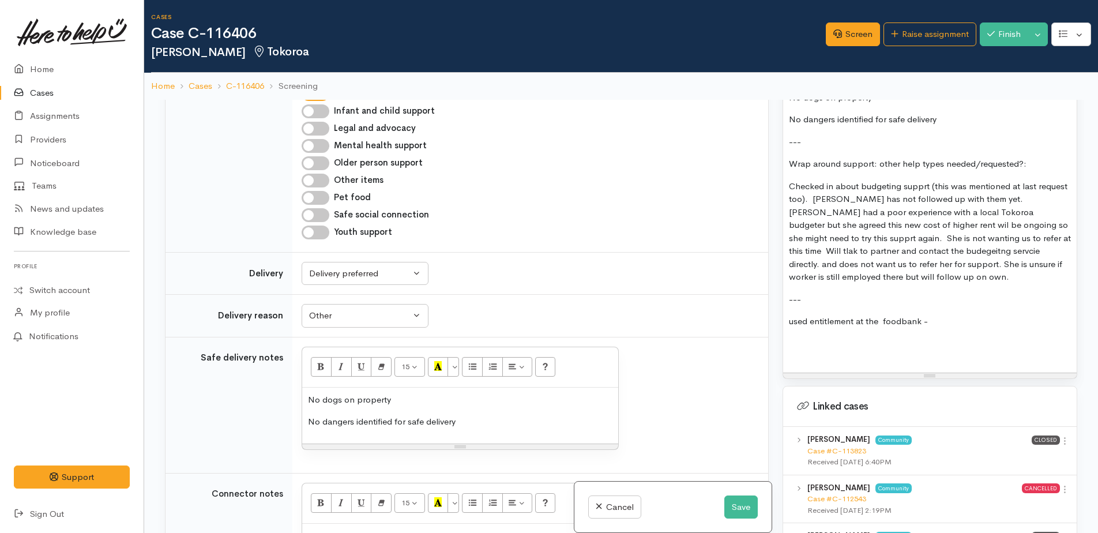
scroll to position [1499, 0]
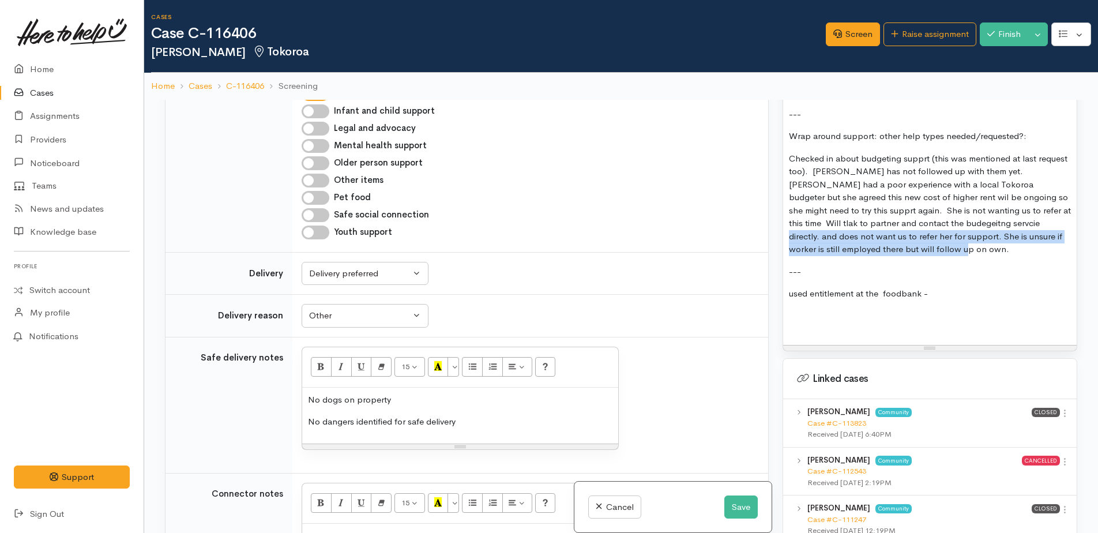
drag, startPoint x: 962, startPoint y: 225, endPoint x: 973, endPoint y: 248, distance: 25.8
click at [973, 248] on p "Checked in about budgeting supprt (this was mentioned at last request too). Kel…" at bounding box center [930, 204] width 282 height 104
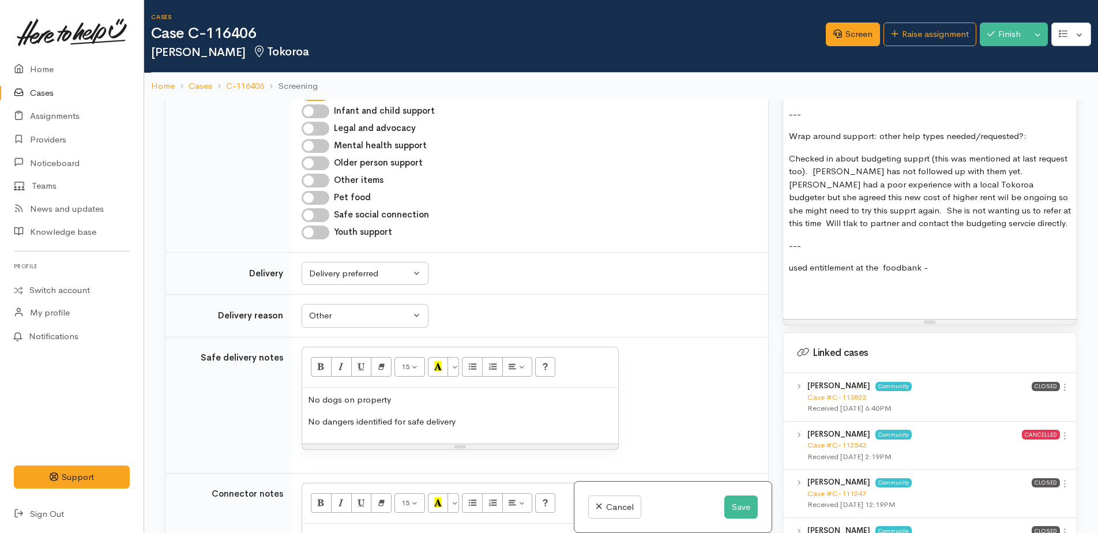
drag, startPoint x: 788, startPoint y: 270, endPoint x: 945, endPoint y: 269, distance: 156.9
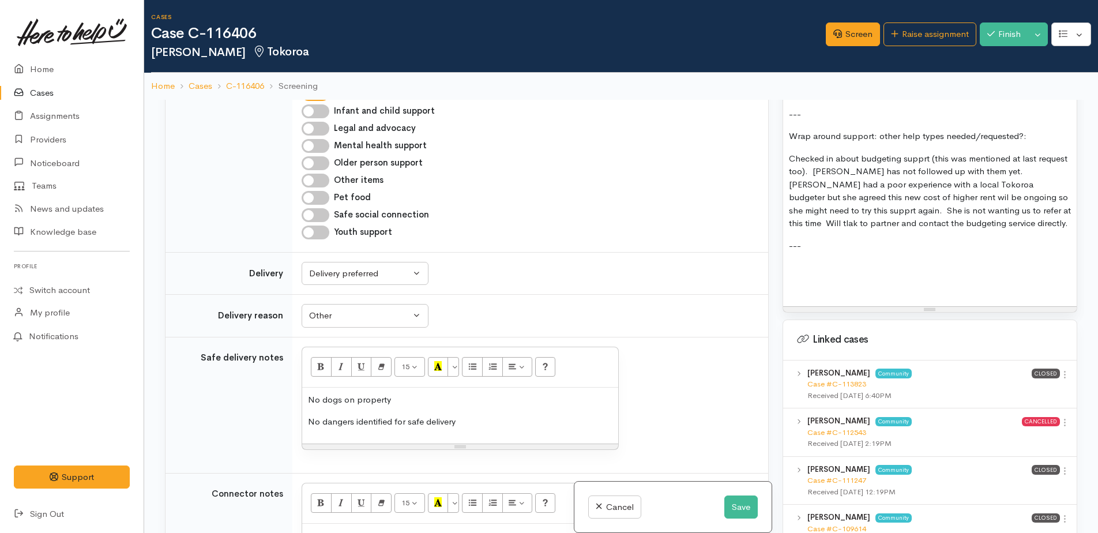
drag, startPoint x: 1015, startPoint y: 211, endPoint x: 935, endPoint y: 238, distance: 84.6
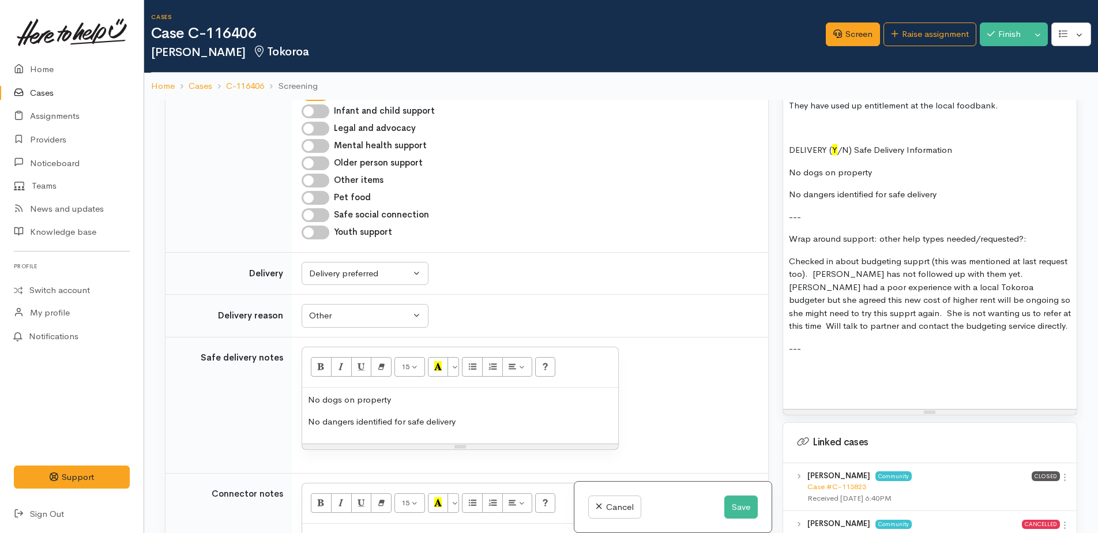
scroll to position [1442, 0]
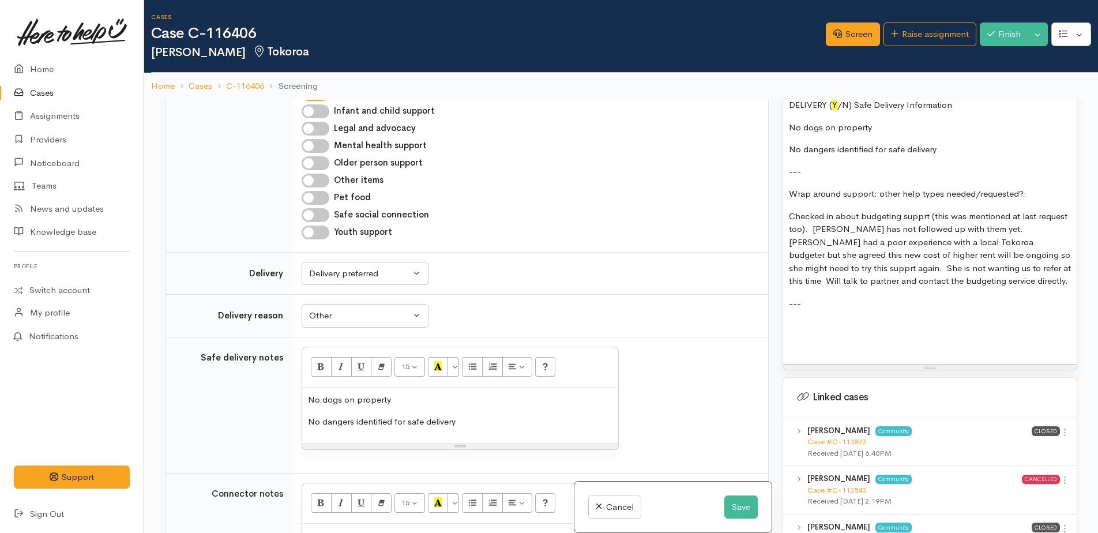
click at [922, 215] on p "Checked in about budgeting supprt (this was mentioned at last request too). Kel…" at bounding box center [930, 249] width 282 height 78
click at [1014, 216] on p "Checked in about budgeting support (this was mentioned at last request too). Ke…" at bounding box center [930, 249] width 282 height 78
click at [1037, 255] on p "Checked in about budgeting support (this was raised at last request too). Kelly…" at bounding box center [930, 249] width 282 height 78
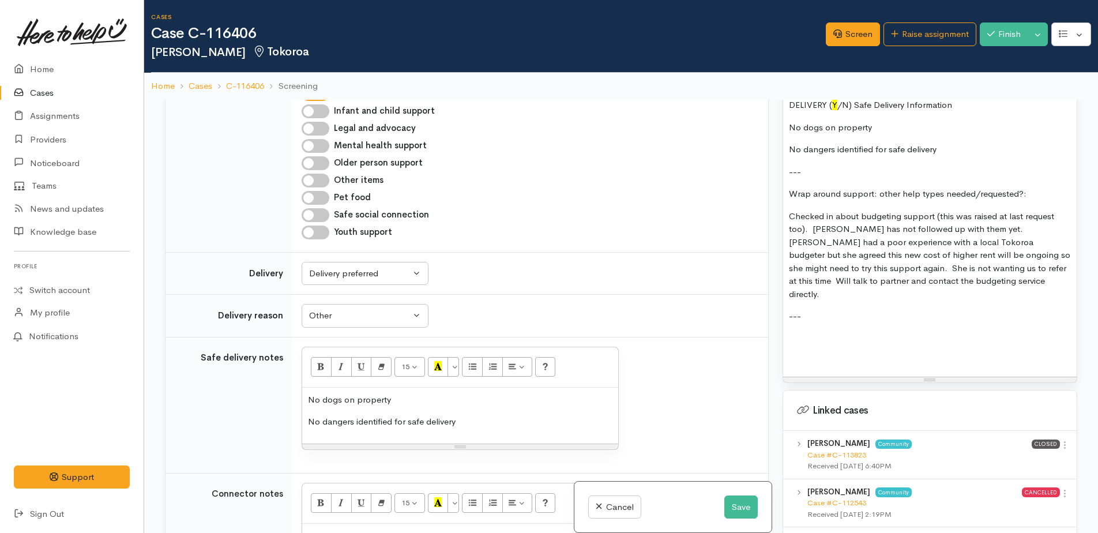
click at [1024, 270] on p "Checked in about budgeting support (this was raised at last request too). Kelly…" at bounding box center [930, 255] width 282 height 91
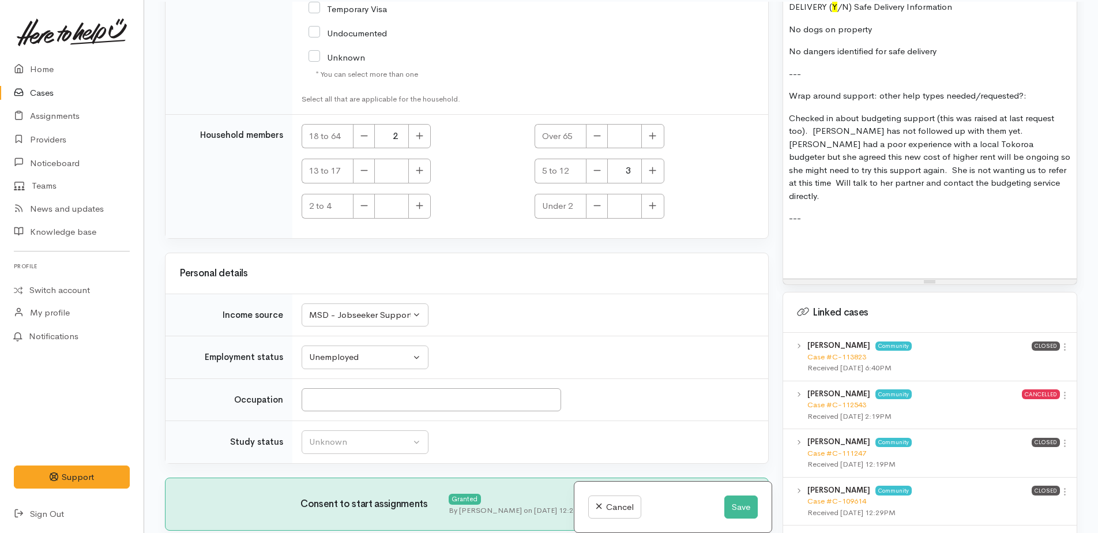
scroll to position [100, 0]
click at [735, 507] on button "Save" at bounding box center [740, 507] width 33 height 24
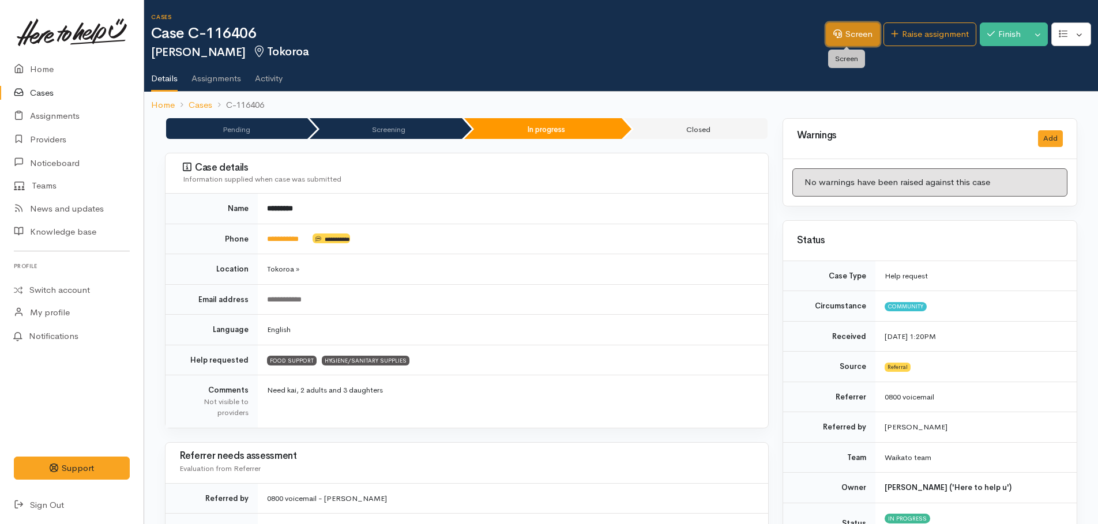
click at [841, 35] on link "Screen" at bounding box center [853, 34] width 54 height 24
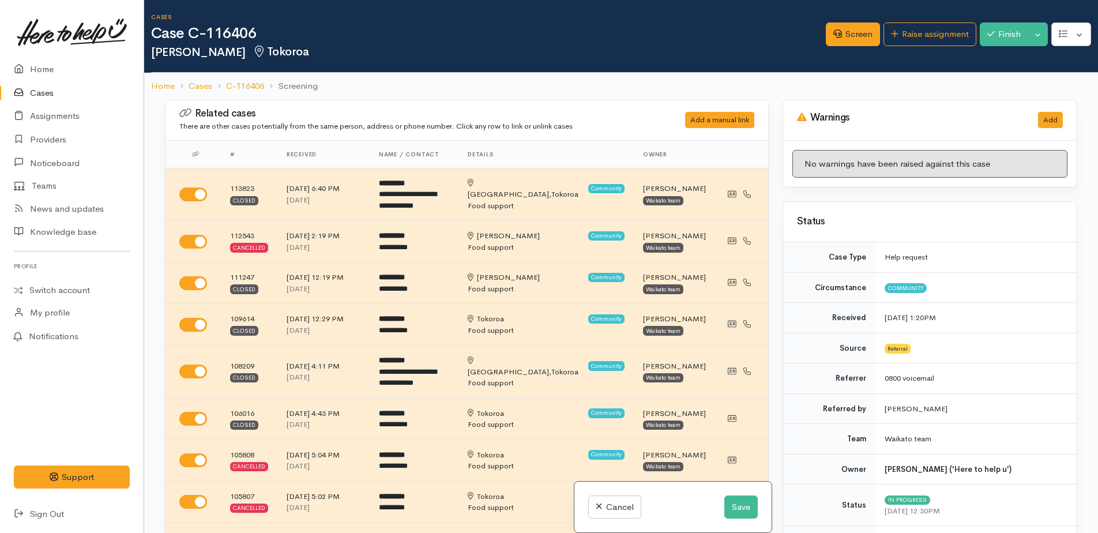
select select "7"
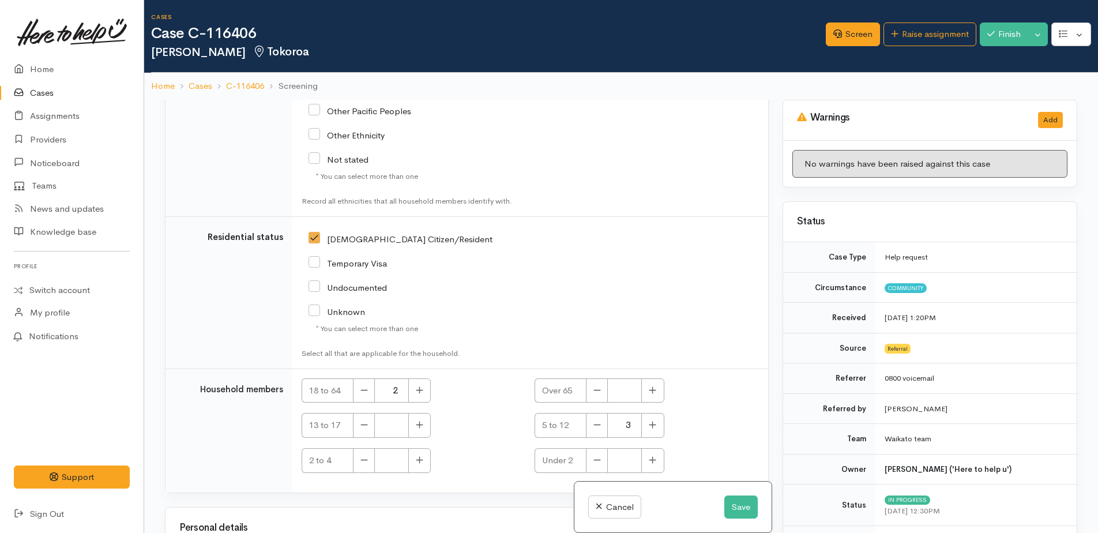
scroll to position [3048, 0]
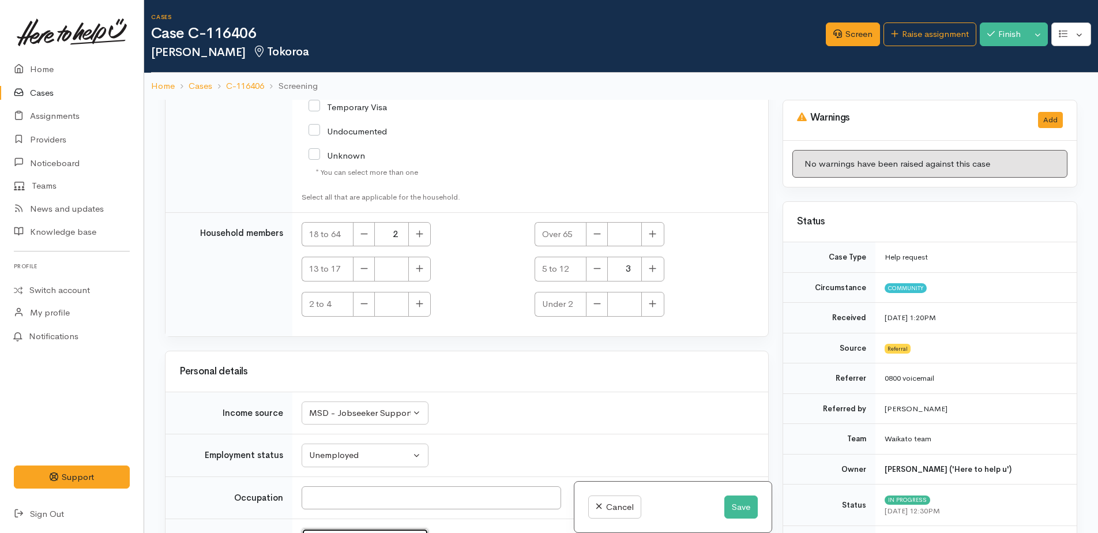
click at [396, 532] on div "Unknown" at bounding box center [359, 539] width 101 height 13
click at [352, 472] on span "Not studying" at bounding box center [341, 478] width 50 height 13
select select "1"
click at [733, 505] on button "Save" at bounding box center [740, 507] width 33 height 24
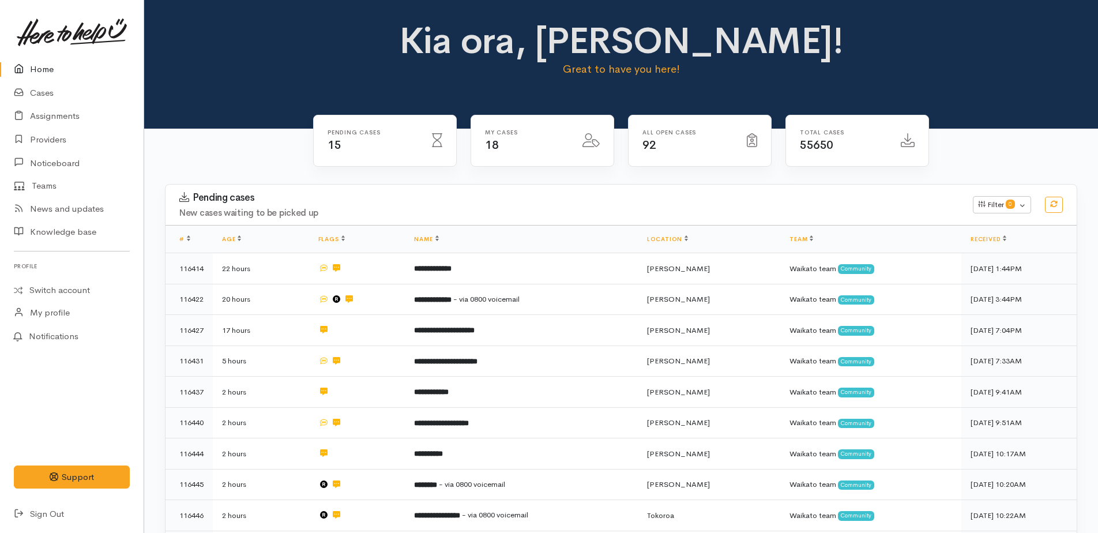
click at [46, 67] on link "Home" at bounding box center [72, 70] width 144 height 24
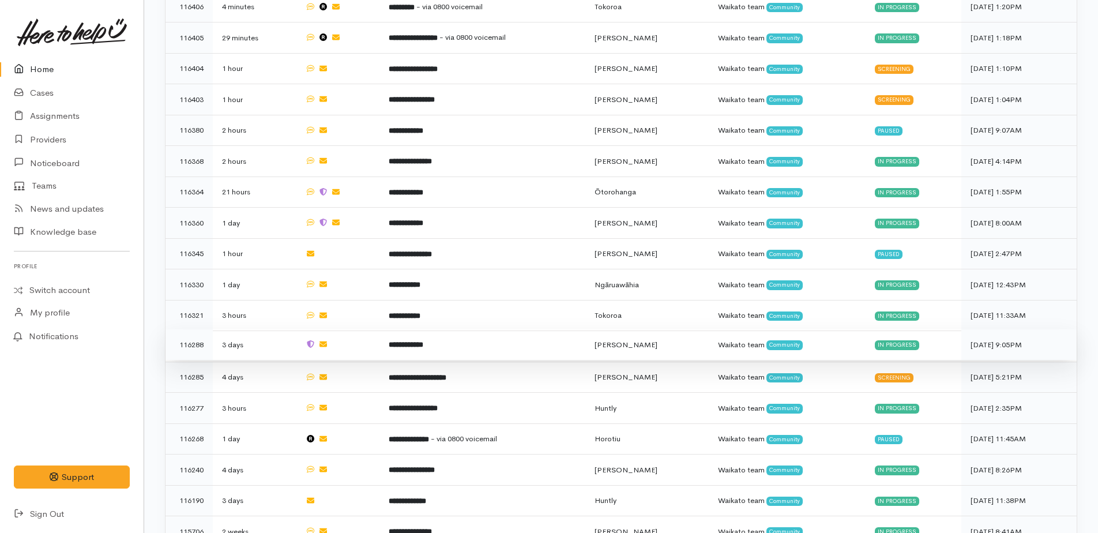
scroll to position [846, 0]
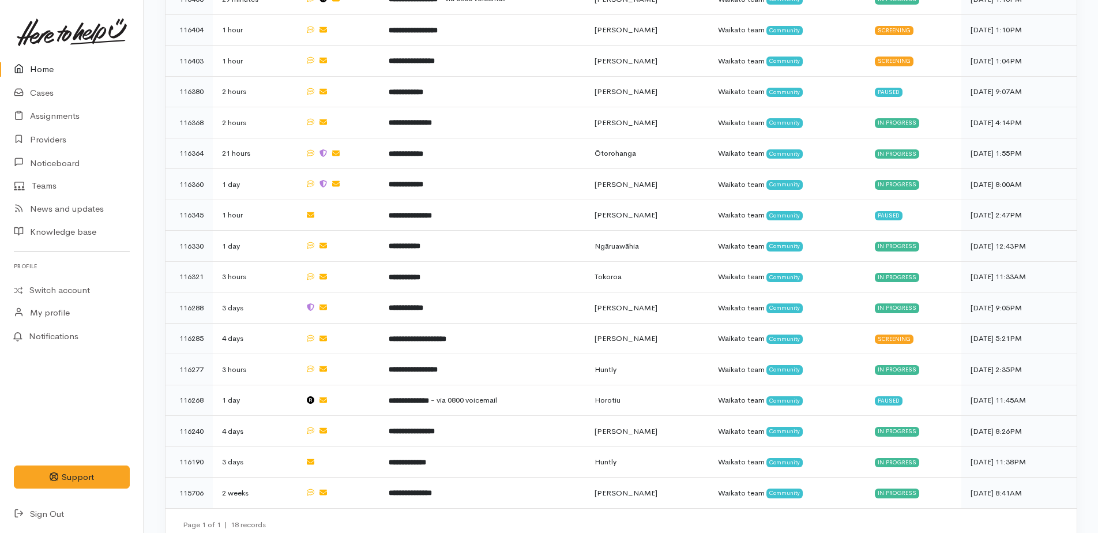
click at [47, 70] on link "Home" at bounding box center [72, 70] width 144 height 24
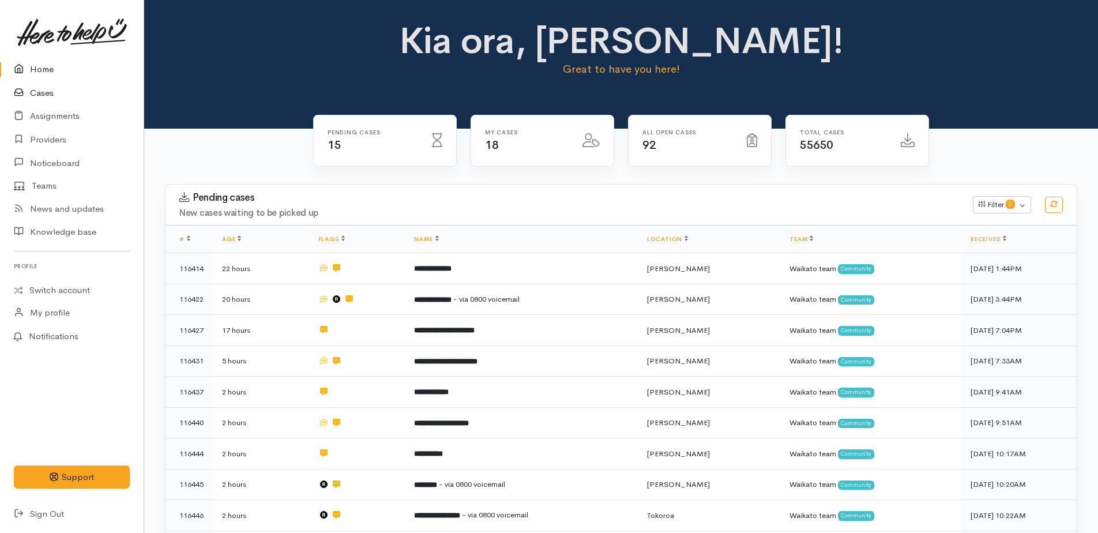
click at [43, 93] on link "Cases" at bounding box center [72, 93] width 144 height 24
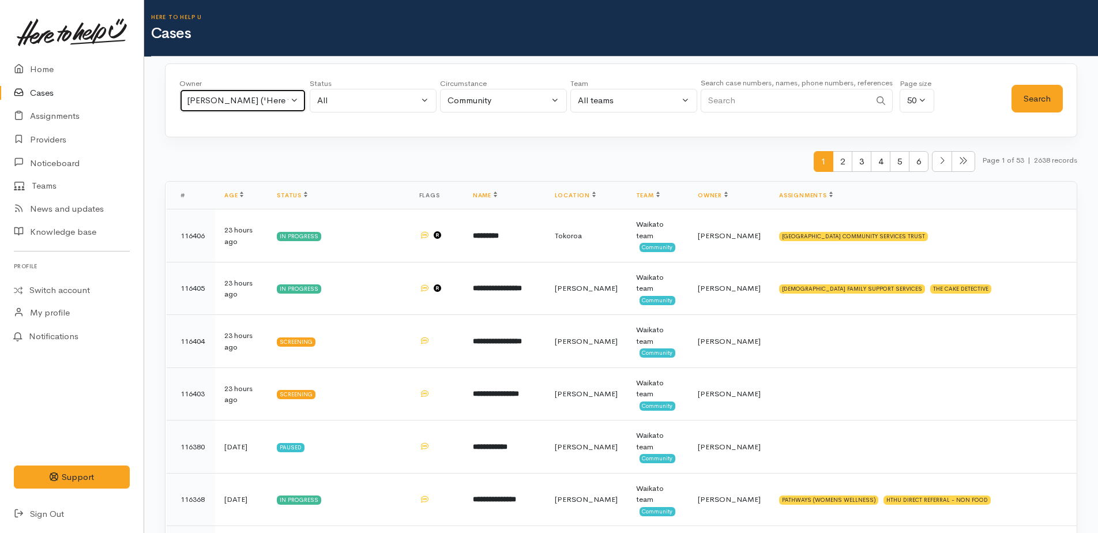
drag, startPoint x: 249, startPoint y: 100, endPoint x: 240, endPoint y: 111, distance: 14.3
click at [249, 100] on div "[PERSON_NAME] ('Here to help u')" at bounding box center [237, 100] width 101 height 13
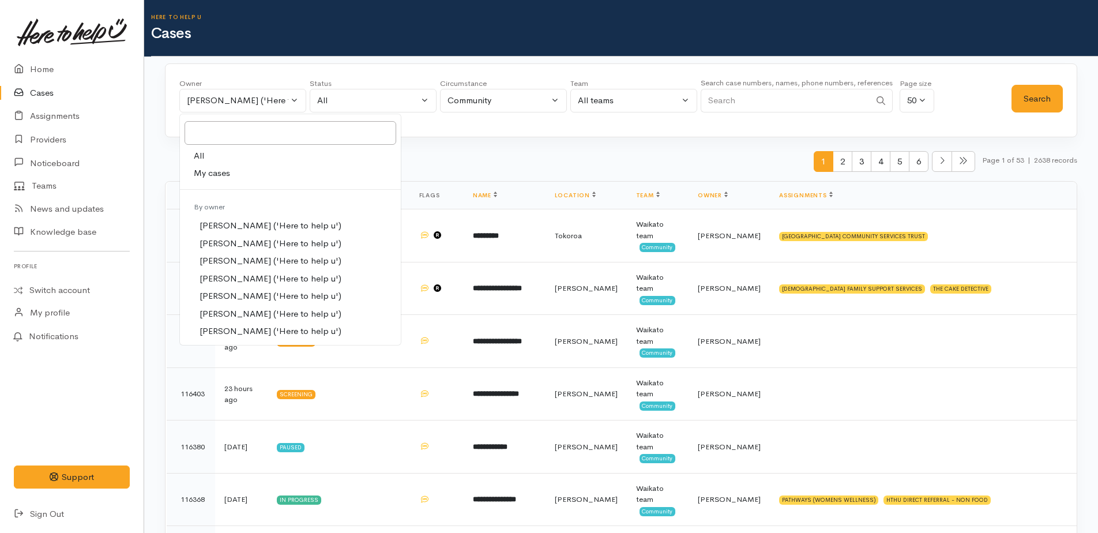
click at [201, 156] on span "All" at bounding box center [199, 155] width 10 height 13
select select "-1"
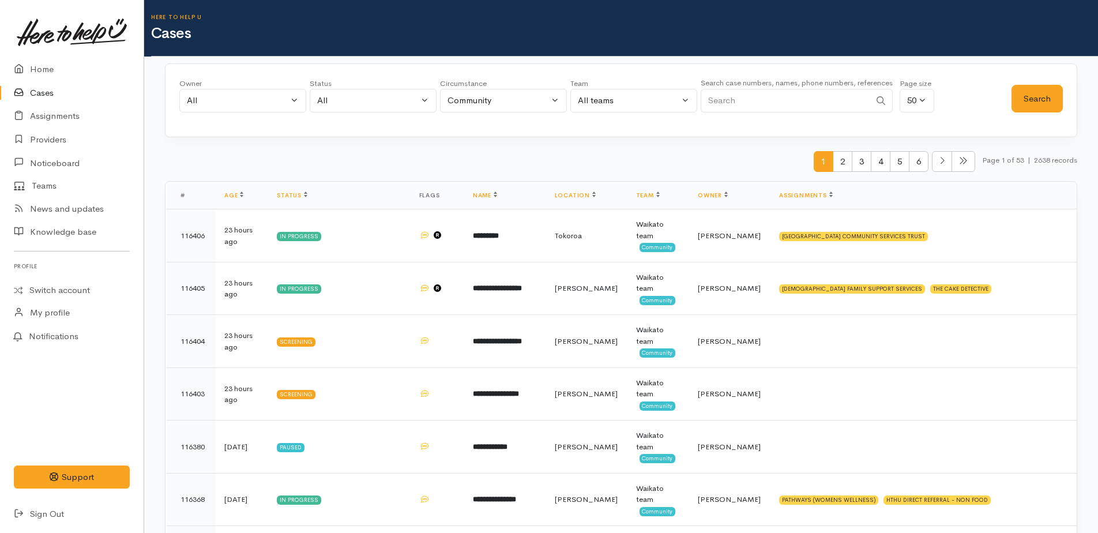
click at [731, 111] on input "Search" at bounding box center [786, 101] width 170 height 24
type input "0277398187"
click at [1039, 103] on button "Search" at bounding box center [1036, 99] width 51 height 28
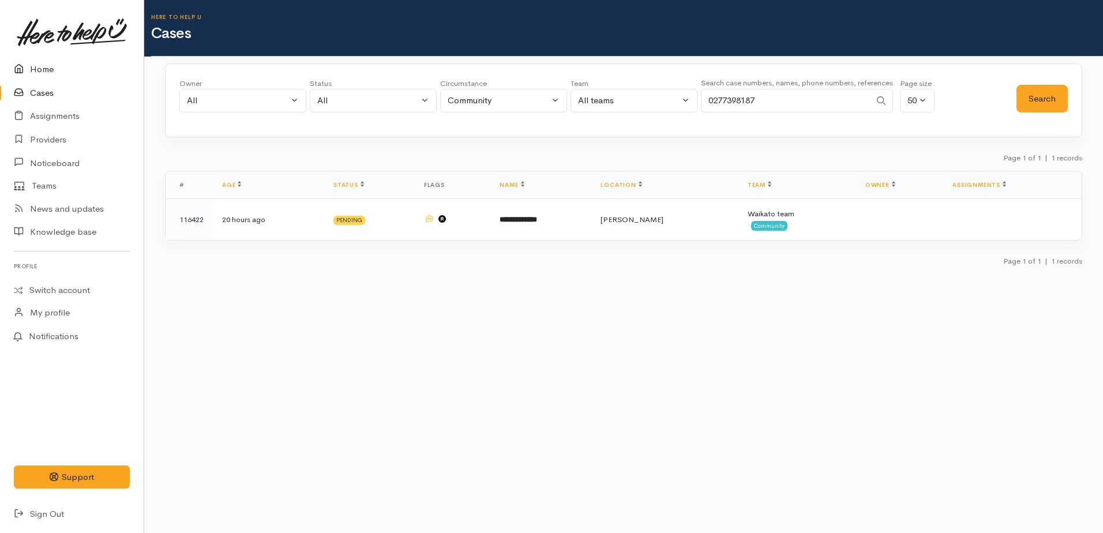
click at [40, 69] on link "Home" at bounding box center [72, 70] width 144 height 24
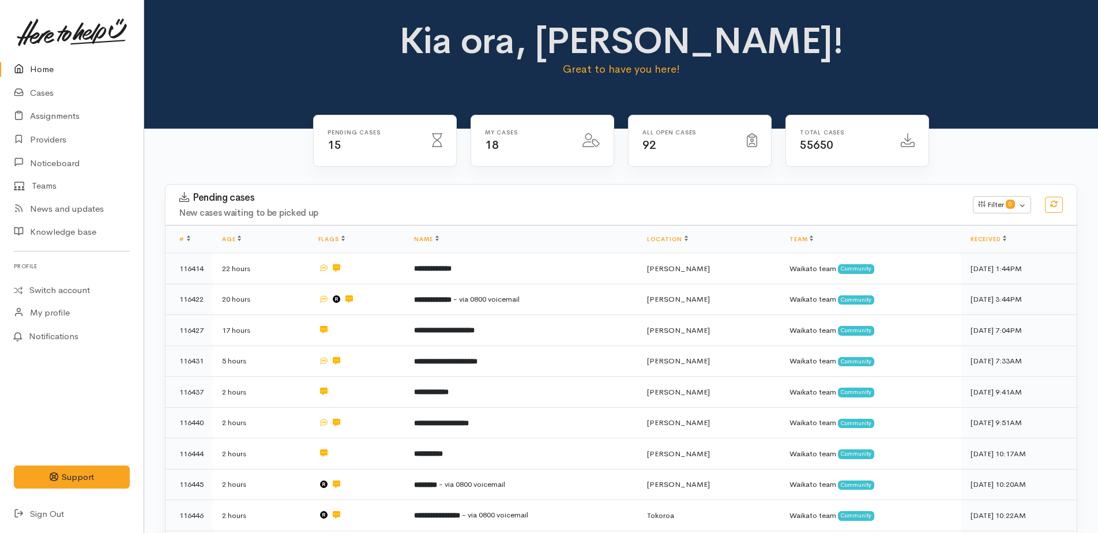
click at [40, 69] on link "Home" at bounding box center [72, 70] width 144 height 24
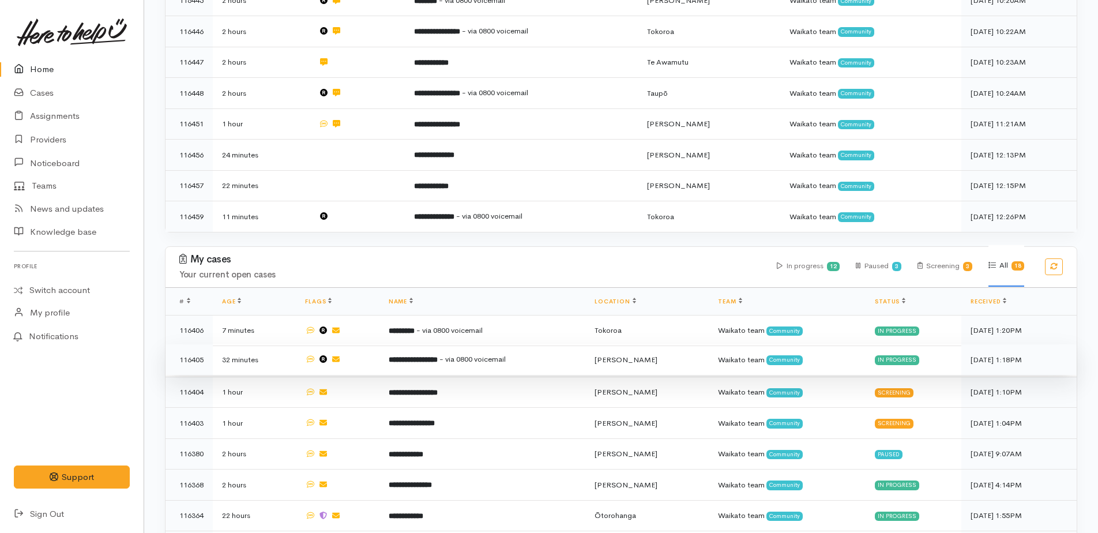
scroll to position [327, 0]
